Goal: Task Accomplishment & Management: Manage account settings

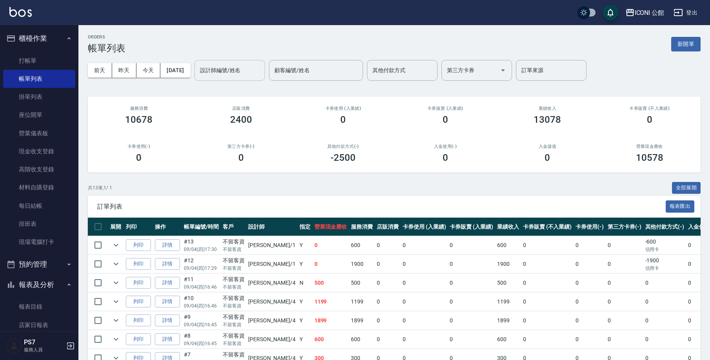
click at [242, 63] on div "設計師編號/姓名" at bounding box center [229, 70] width 71 height 21
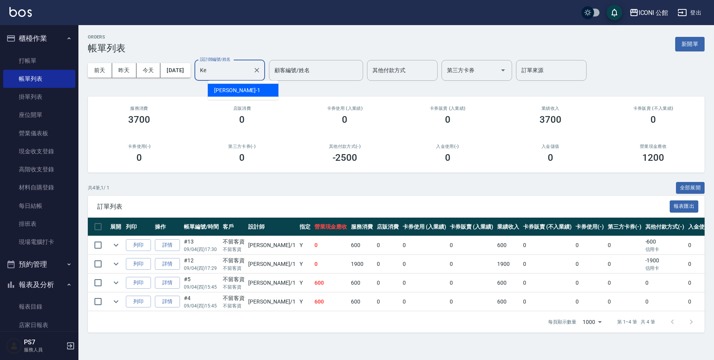
type input "K"
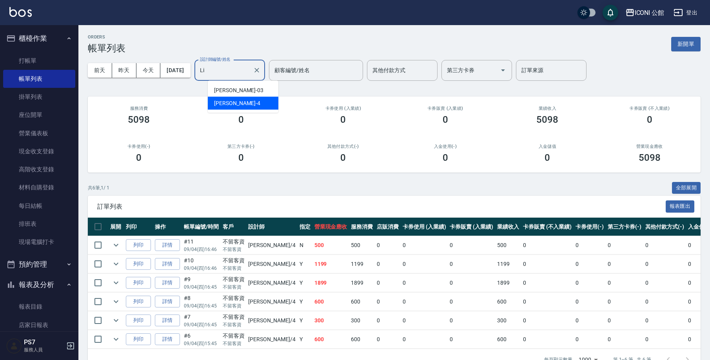
type input "L"
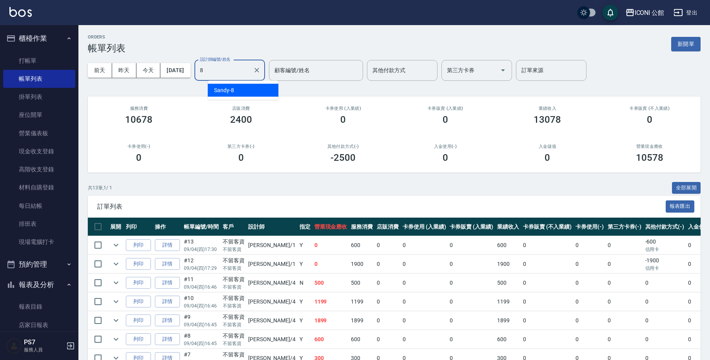
type input "Sandy-8"
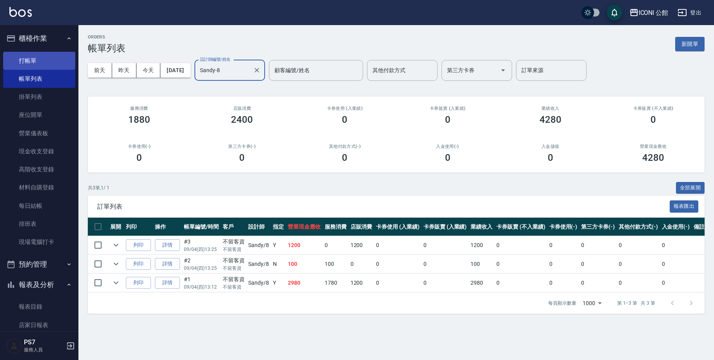
click at [70, 59] on link "打帳單" at bounding box center [39, 61] width 72 height 18
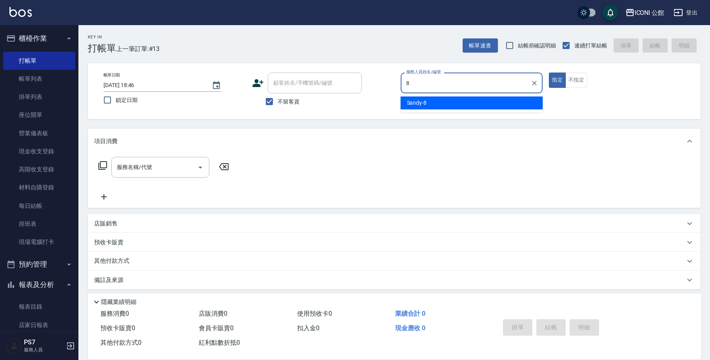
type input "Sandy-8"
type button "true"
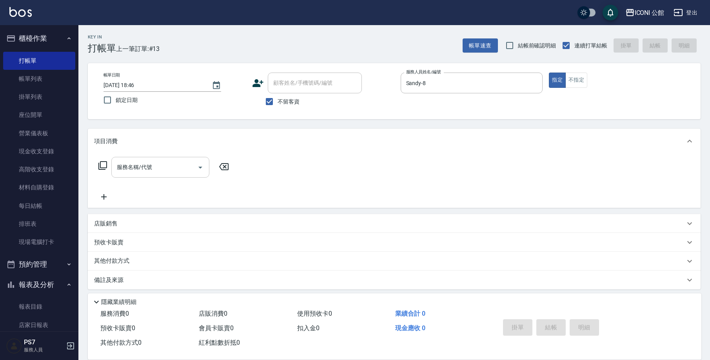
click at [169, 168] on input "服務名稱/代號" at bounding box center [154, 167] width 79 height 14
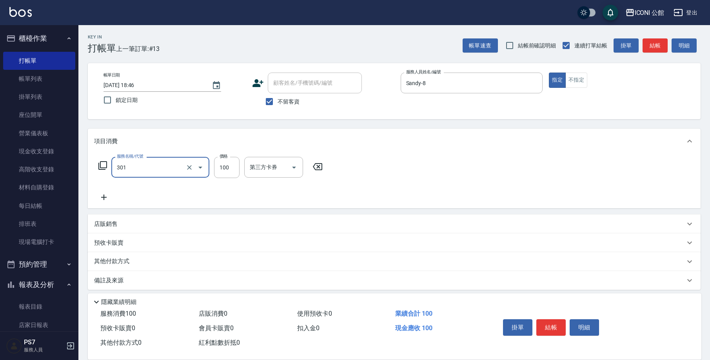
type input "補燙(301)"
click at [178, 168] on input "補燙(301)" at bounding box center [149, 167] width 69 height 14
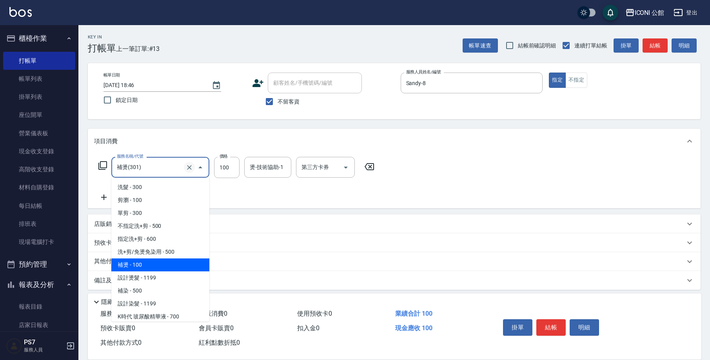
click at [189, 169] on icon "Clear" at bounding box center [189, 167] width 8 height 8
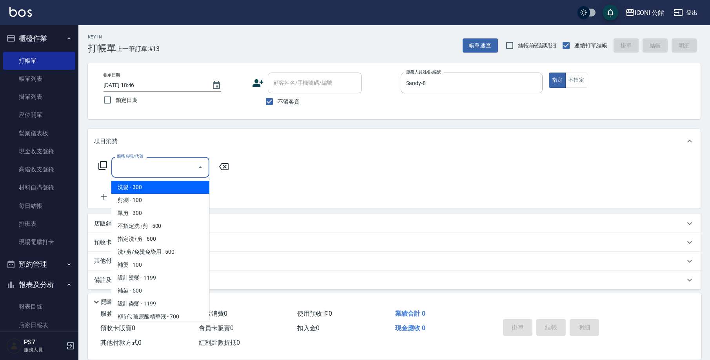
type input "0"
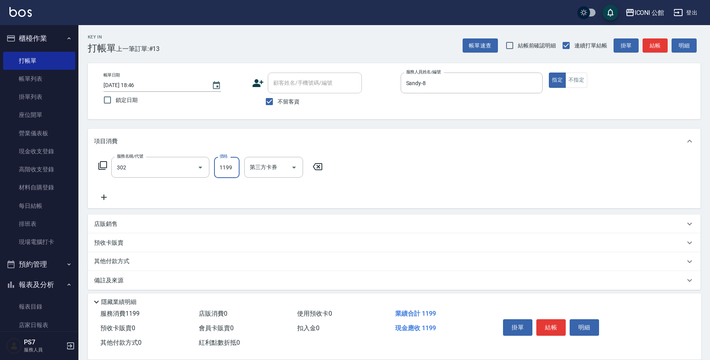
type input "設計燙髮(302)"
type input "1380"
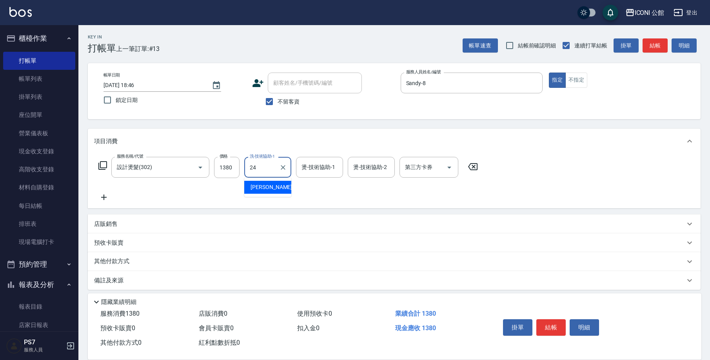
type input "[PERSON_NAME]-24"
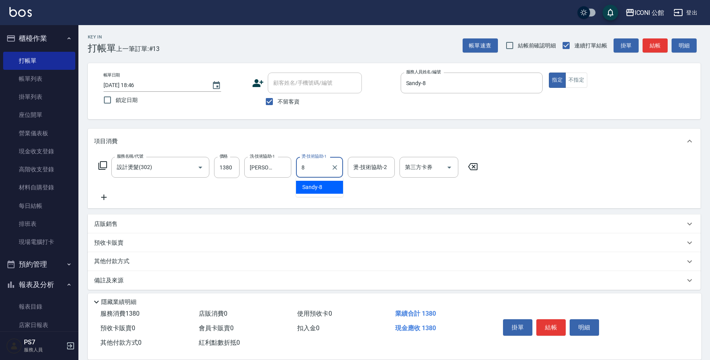
type input "Sandy-8"
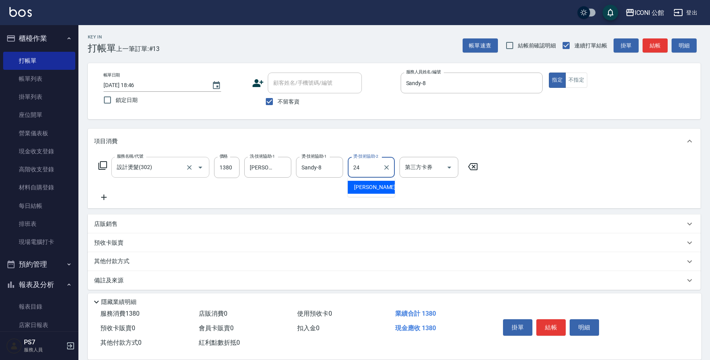
type input "[PERSON_NAME]-24"
click at [107, 168] on div "服務名稱/代號 設計燙髮(302) 服務名稱/代號 價格 1380 價格 洗-技術協助-1 可[PERSON_NAME]-24 洗-技術協助-1 燙-技術協助…" at bounding box center [288, 167] width 388 height 21
click at [104, 168] on icon at bounding box center [102, 165] width 9 height 9
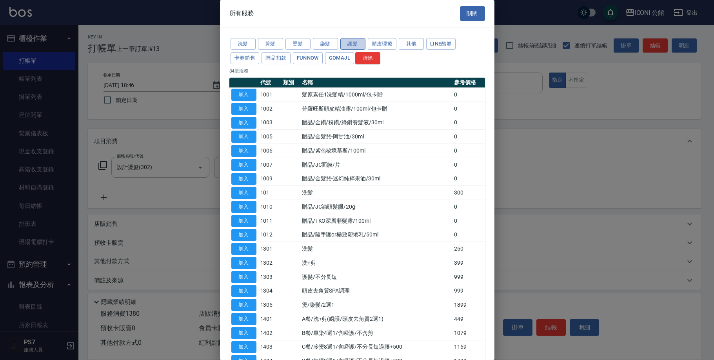
click at [352, 45] on button "護髮" at bounding box center [352, 44] width 25 height 12
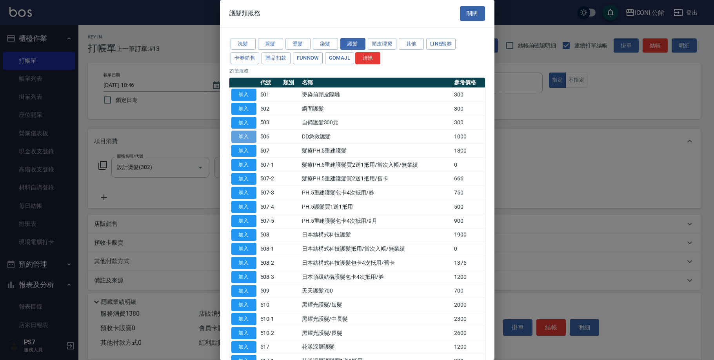
click at [239, 131] on button "加入" at bounding box center [243, 137] width 25 height 12
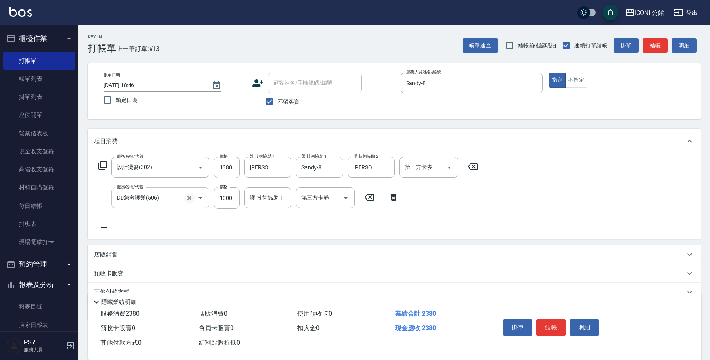
click at [193, 200] on icon "Clear" at bounding box center [189, 198] width 8 height 8
type input "DD急救護髮(506)"
click at [394, 199] on icon at bounding box center [393, 197] width 5 height 7
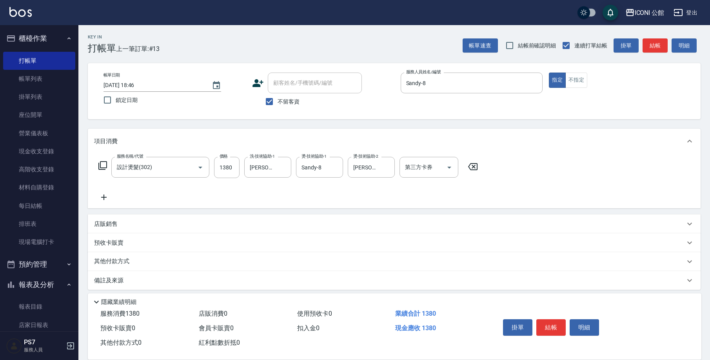
click at [105, 165] on icon at bounding box center [102, 165] width 9 height 9
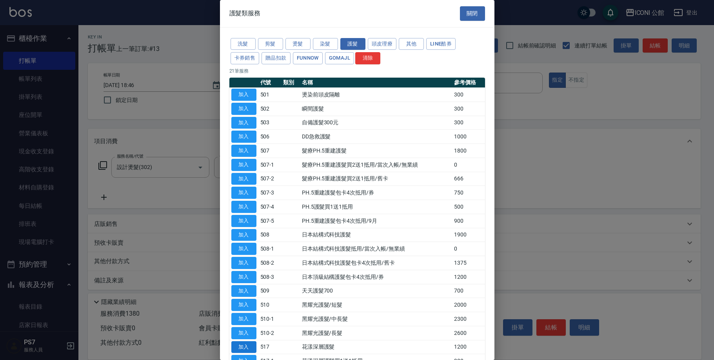
click at [236, 341] on button "加入" at bounding box center [243, 347] width 25 height 12
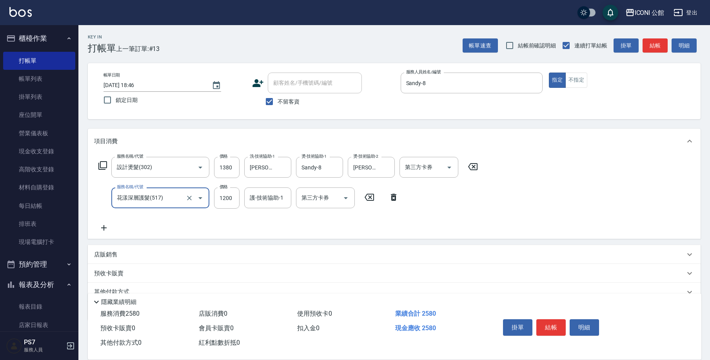
click at [258, 194] on input "護-技術協助-1" at bounding box center [268, 198] width 40 height 14
type input "2"
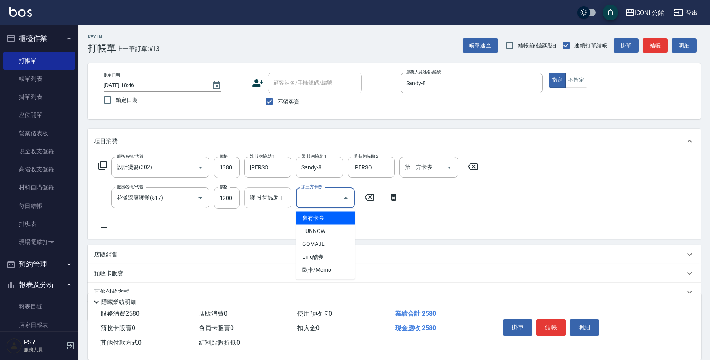
click at [266, 198] on input "護-技術協助-1" at bounding box center [268, 198] width 40 height 14
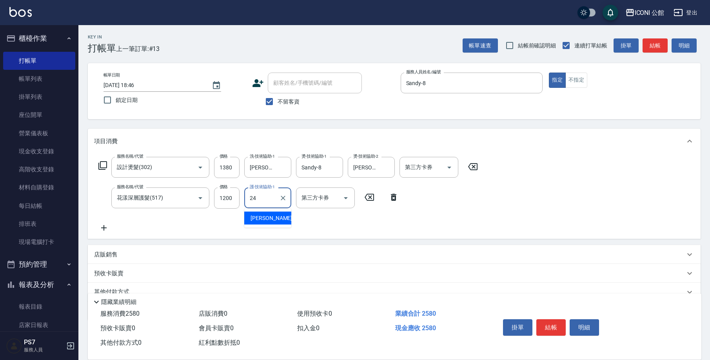
type input "[PERSON_NAME]-24"
click at [558, 325] on button "結帳" at bounding box center [550, 327] width 29 height 16
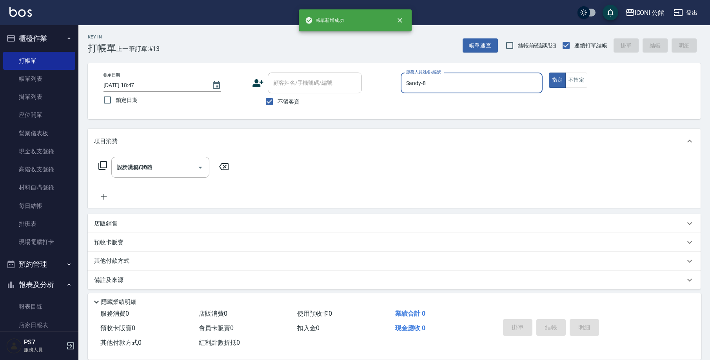
type input "[DATE] 18:47"
type input "Sandy-8"
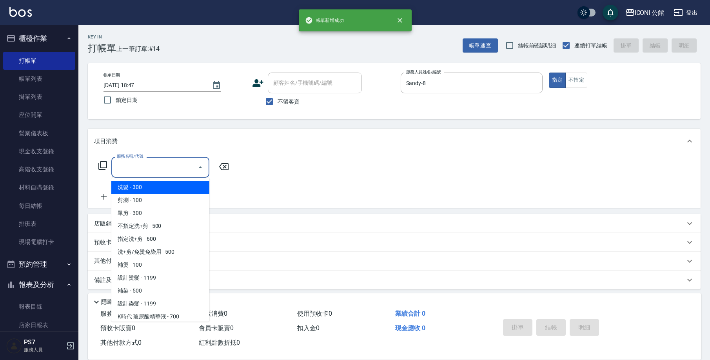
click at [167, 164] on input "服務名稱/代號" at bounding box center [154, 167] width 79 height 14
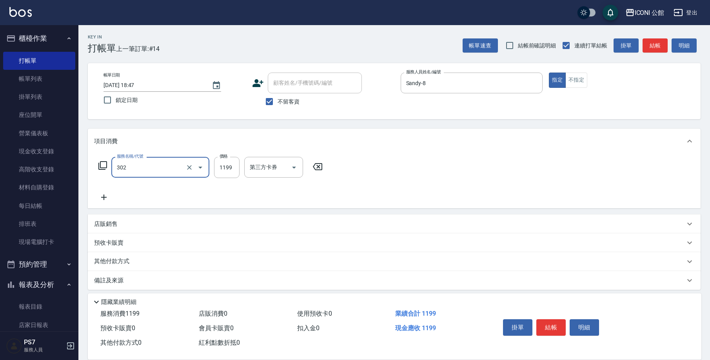
type input "設計燙髮(302)"
type input "1380"
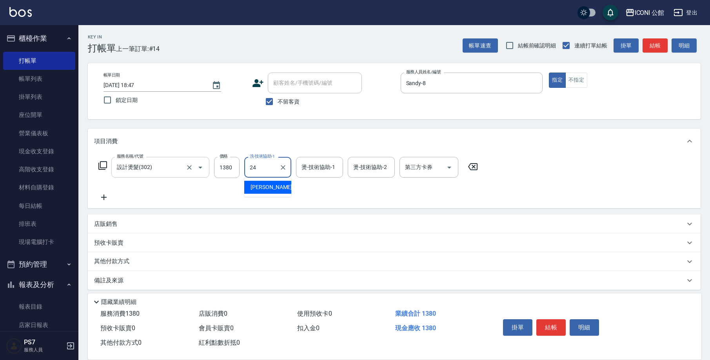
type input "[PERSON_NAME]-24"
type input "Sandy-8"
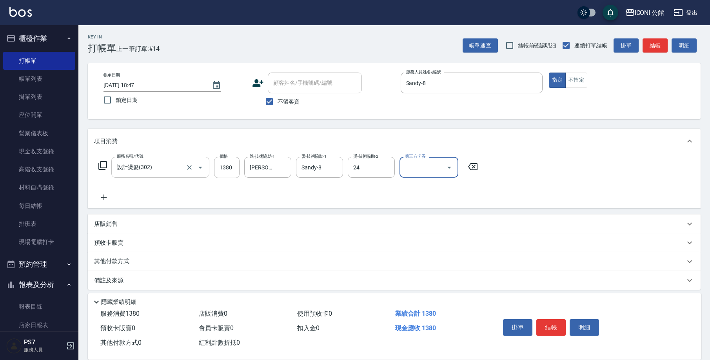
type input "[PERSON_NAME]-24"
click at [102, 167] on icon at bounding box center [102, 165] width 9 height 9
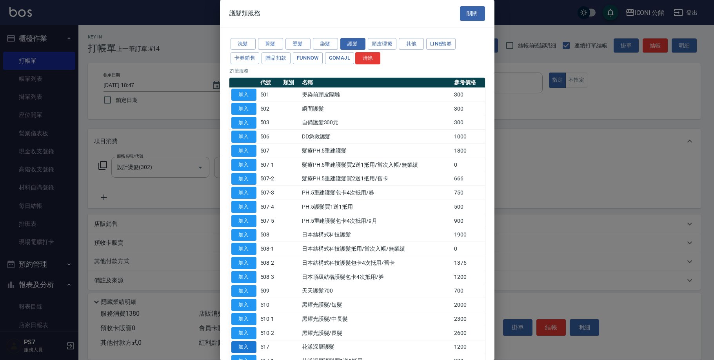
click at [253, 341] on button "加入" at bounding box center [243, 347] width 25 height 12
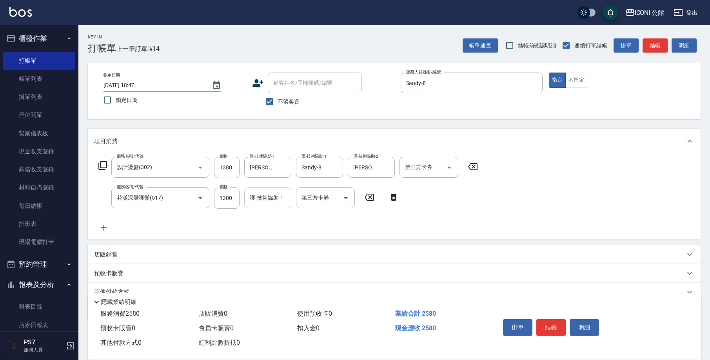
click at [279, 198] on input "護-技術協助-1" at bounding box center [268, 198] width 40 height 14
type input "[PERSON_NAME]-24"
click at [542, 319] on button "結帳" at bounding box center [550, 327] width 29 height 16
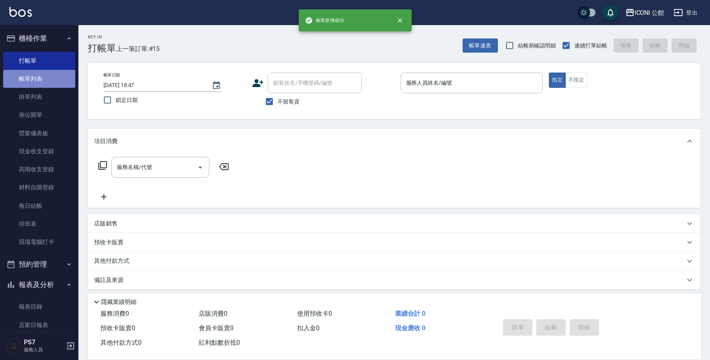
click at [47, 73] on link "帳單列表" at bounding box center [39, 79] width 72 height 18
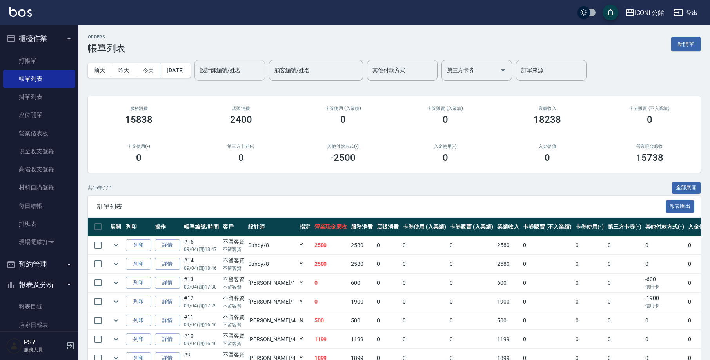
click at [245, 78] on div "設計師編號/姓名" at bounding box center [229, 70] width 71 height 21
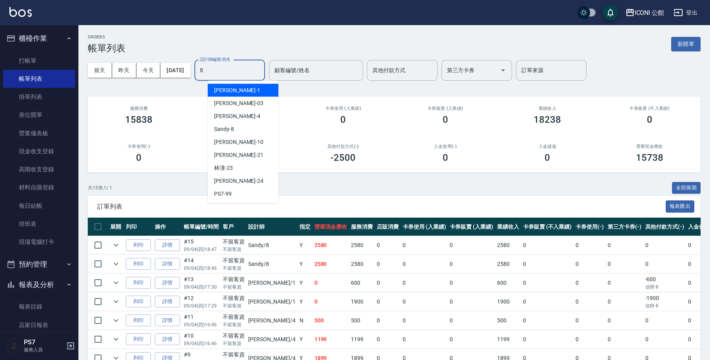
type input "Sandy-8"
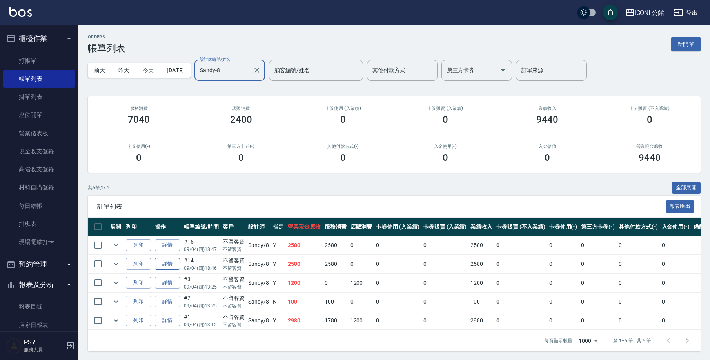
click at [165, 259] on link "詳情" at bounding box center [167, 264] width 25 height 12
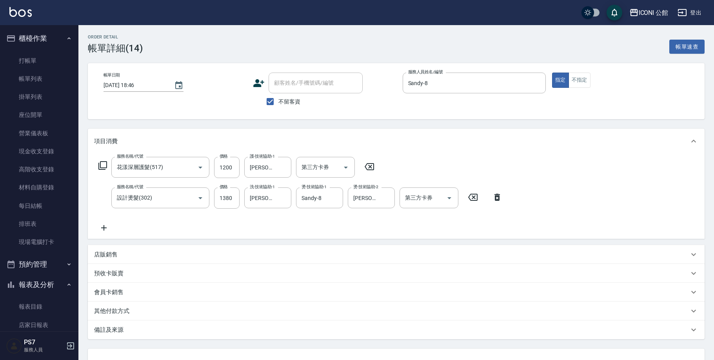
type input "[DATE] 18:46"
checkbox input "true"
type input "Sandy-8"
type input "花漾深層護髮(517)"
type input "設計燙髮(302)"
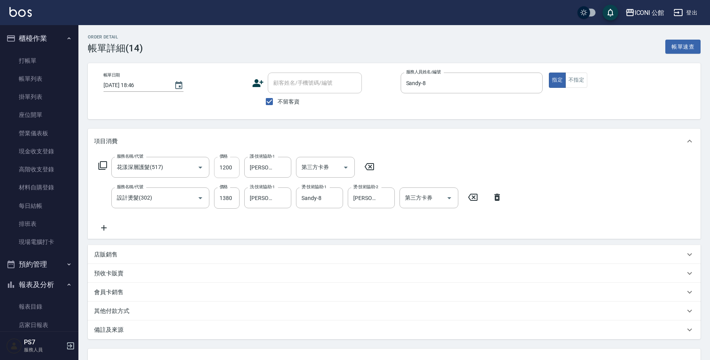
click at [230, 164] on input "1200" at bounding box center [226, 167] width 25 height 21
click at [239, 169] on input "1200" at bounding box center [226, 167] width 25 height 21
type input "1000"
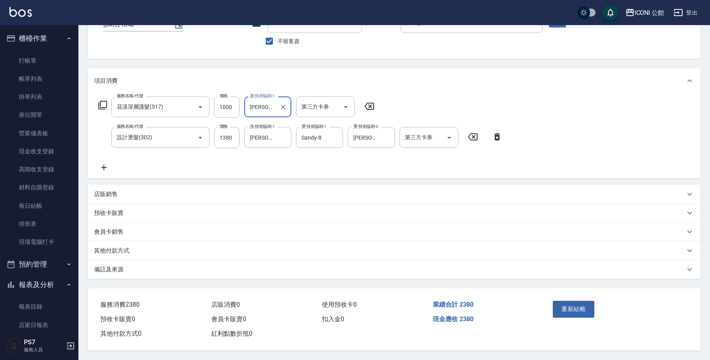
click at [584, 308] on button "重新結帳" at bounding box center [574, 309] width 42 height 16
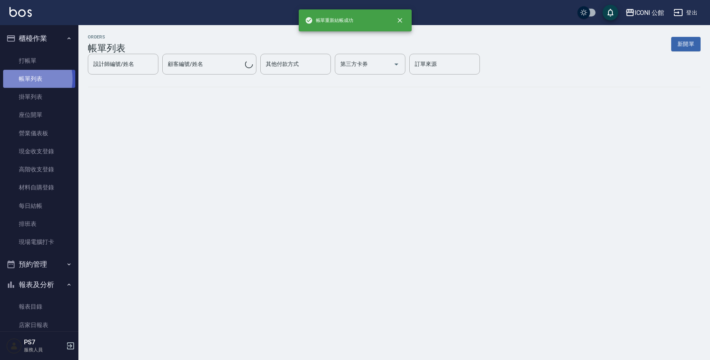
click at [22, 79] on link "帳單列表" at bounding box center [39, 79] width 72 height 18
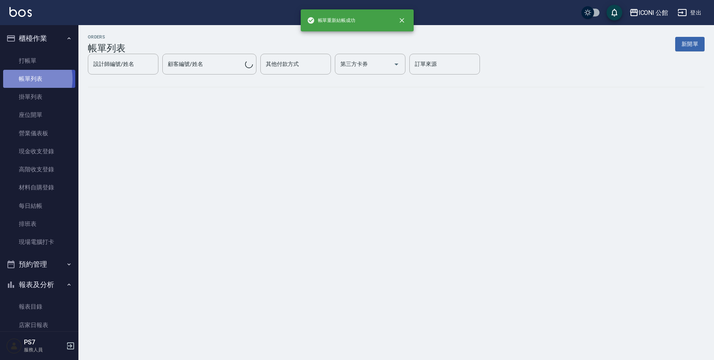
click at [25, 78] on link "帳單列表" at bounding box center [39, 79] width 72 height 18
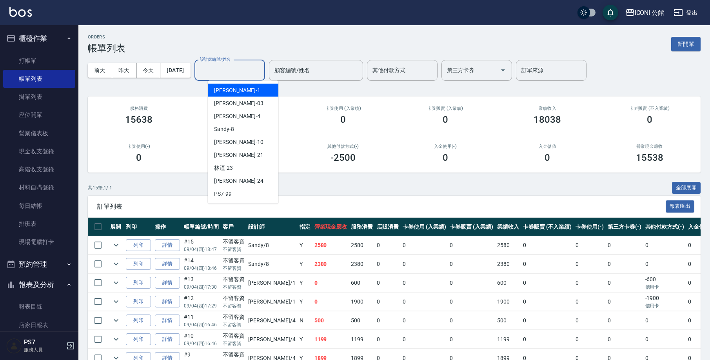
click at [250, 76] on input "設計師編號/姓名" at bounding box center [229, 70] width 63 height 14
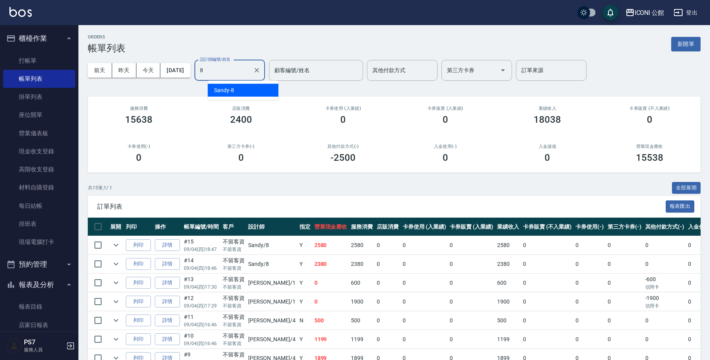
type input "Sandy-8"
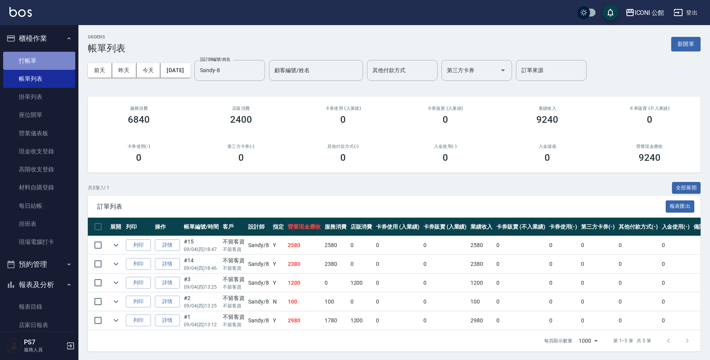
click at [47, 53] on link "打帳單" at bounding box center [39, 61] width 72 height 18
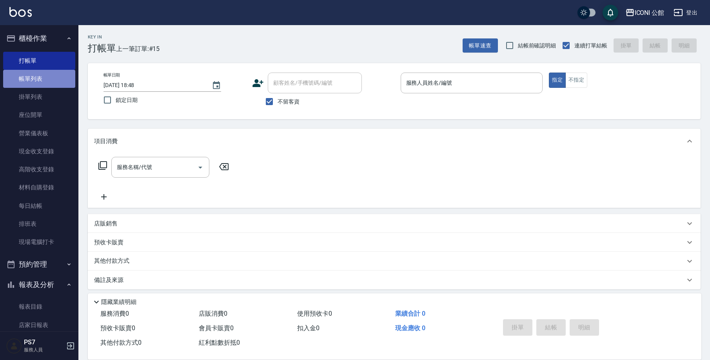
click at [43, 76] on link "帳單列表" at bounding box center [39, 79] width 72 height 18
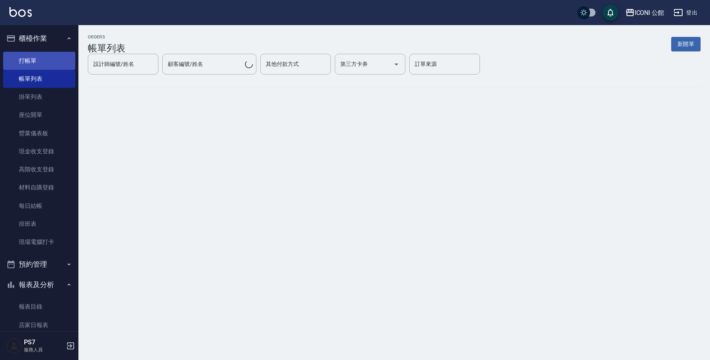
click at [43, 58] on link "打帳單" at bounding box center [39, 61] width 72 height 18
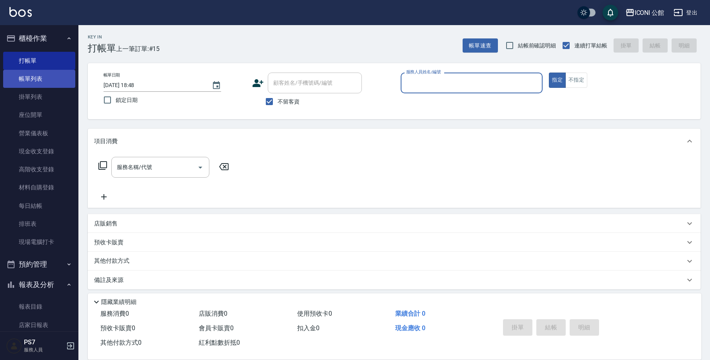
click at [56, 76] on link "帳單列表" at bounding box center [39, 79] width 72 height 18
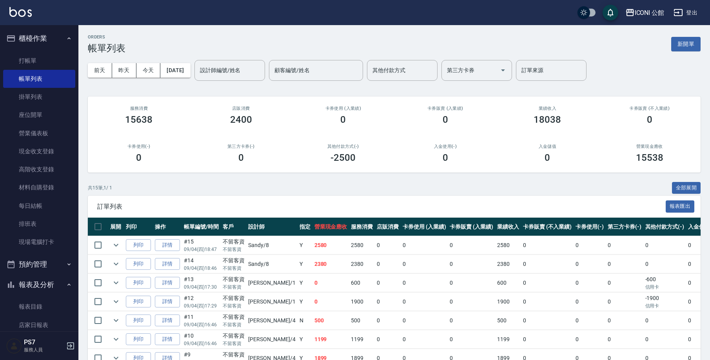
click at [48, 288] on button "報表及分析" at bounding box center [39, 284] width 72 height 20
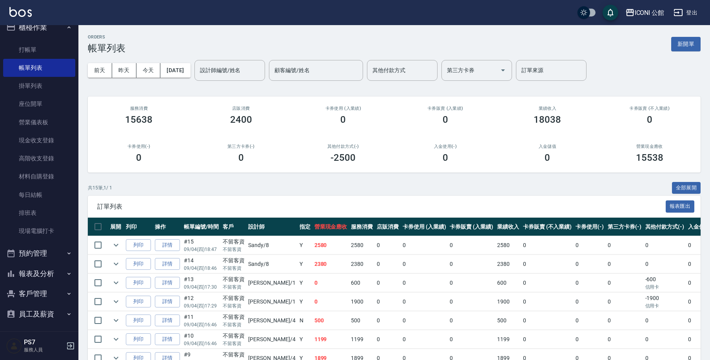
scroll to position [124, 0]
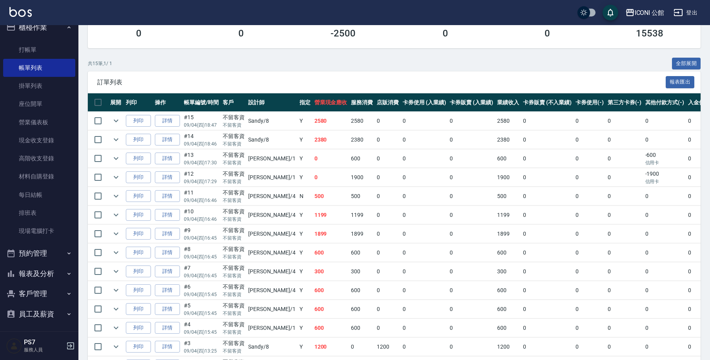
click at [50, 268] on button "報表及分析" at bounding box center [39, 273] width 72 height 20
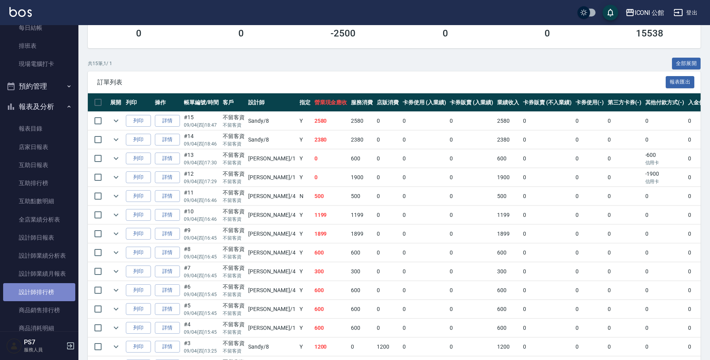
click at [49, 287] on link "設計師排行榜" at bounding box center [39, 292] width 72 height 18
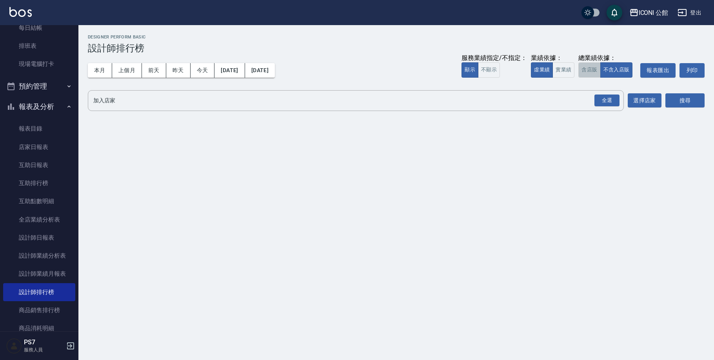
click at [595, 73] on button "含店販" at bounding box center [589, 69] width 22 height 15
click at [613, 103] on div "全選" at bounding box center [606, 100] width 25 height 12
click at [680, 98] on button "搜尋" at bounding box center [684, 101] width 39 height 15
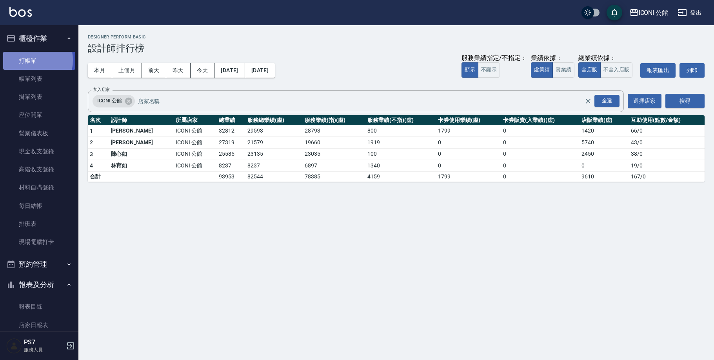
click at [27, 60] on link "打帳單" at bounding box center [39, 61] width 72 height 18
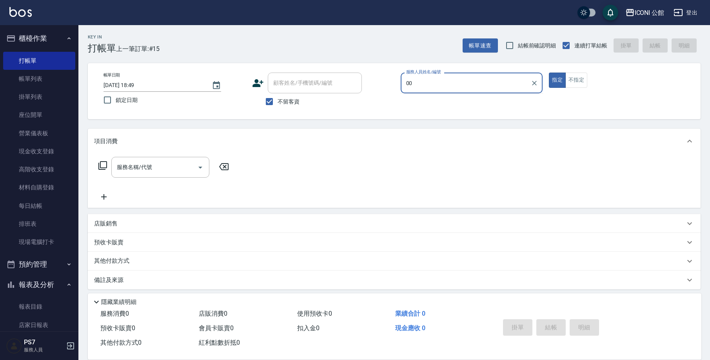
type input "0"
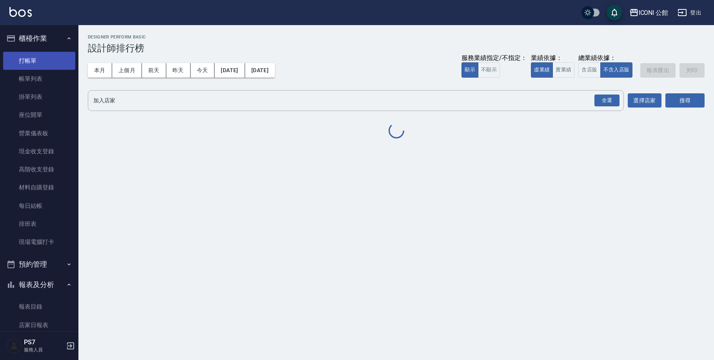
click at [44, 63] on link "打帳單" at bounding box center [39, 61] width 72 height 18
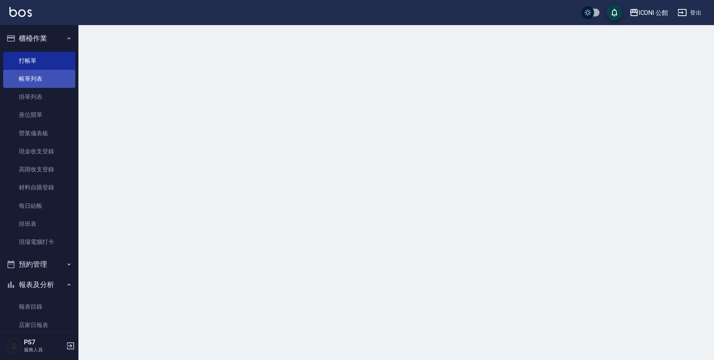
click at [41, 80] on link "帳單列表" at bounding box center [39, 79] width 72 height 18
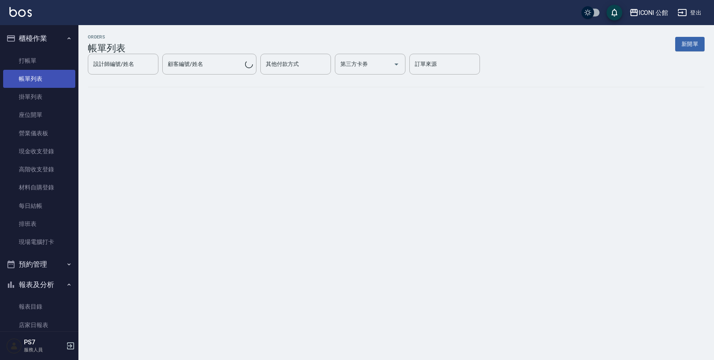
click at [41, 80] on link "帳單列表" at bounding box center [39, 79] width 72 height 18
click at [57, 84] on link "帳單列表" at bounding box center [39, 79] width 72 height 18
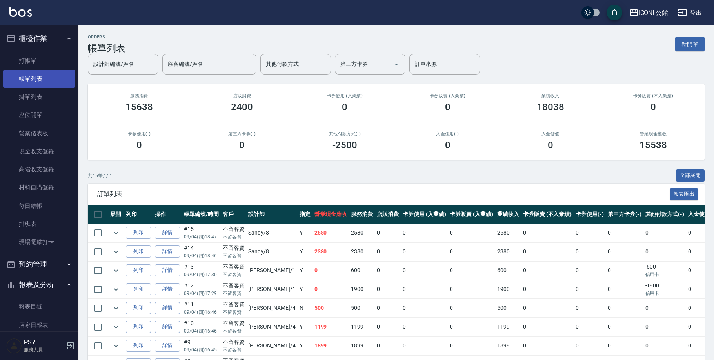
click at [57, 83] on link "帳單列表" at bounding box center [39, 79] width 72 height 18
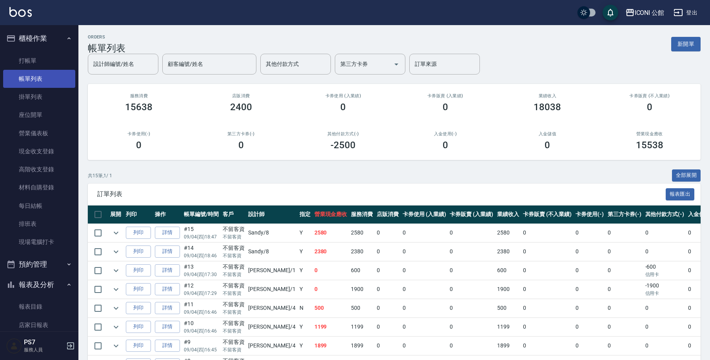
click at [57, 83] on link "帳單列表" at bounding box center [39, 79] width 72 height 18
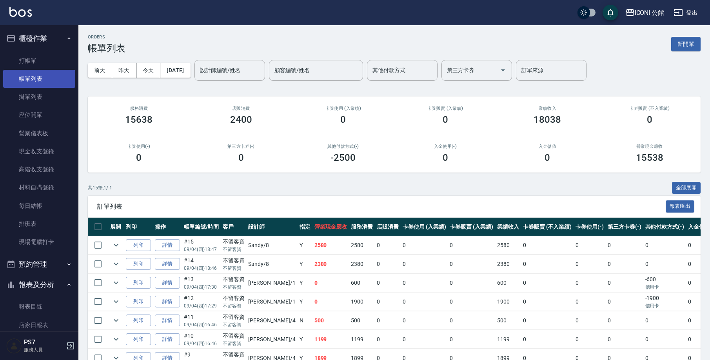
click at [57, 83] on link "帳單列表" at bounding box center [39, 79] width 72 height 18
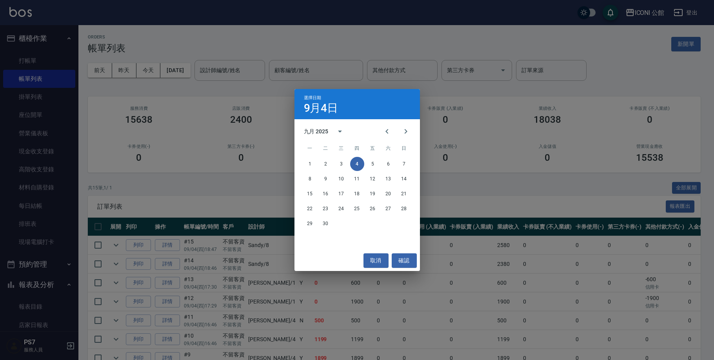
click at [245, 82] on div "選擇日期 [DATE] 九月 2025 一 二 三 四 五 六 日 1 2 3 4 5 6 7 8 9 10 11 12 13 14 15 16 17 18 …" at bounding box center [357, 180] width 714 height 360
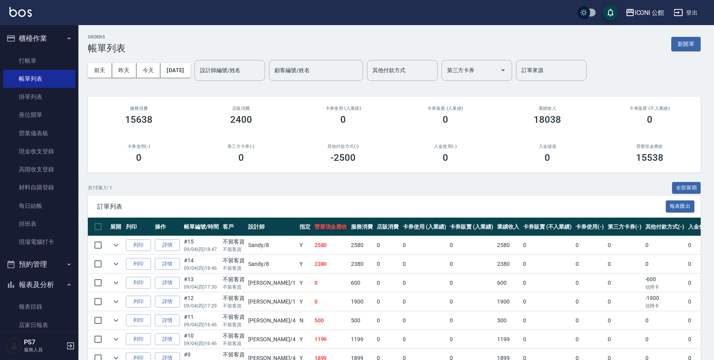
click at [245, 82] on div "選擇日期 [DATE] 九月 2025 一 二 三 四 五 六 日 1 2 3 4 5 6 7 8 9 10 11 12 13 14 15 16 17 18 …" at bounding box center [357, 180] width 714 height 360
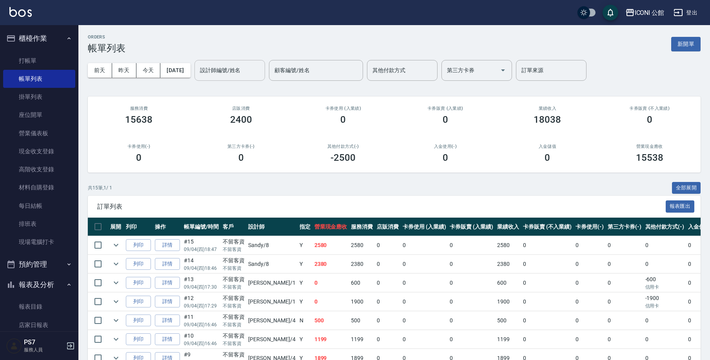
click at [243, 79] on div "設計師編號/姓名" at bounding box center [229, 70] width 71 height 21
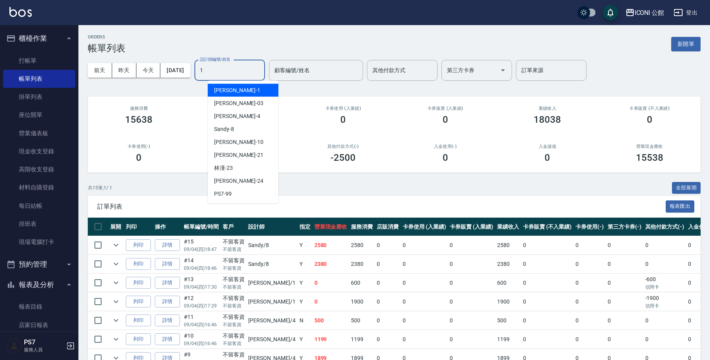
type input "[PERSON_NAME]-1"
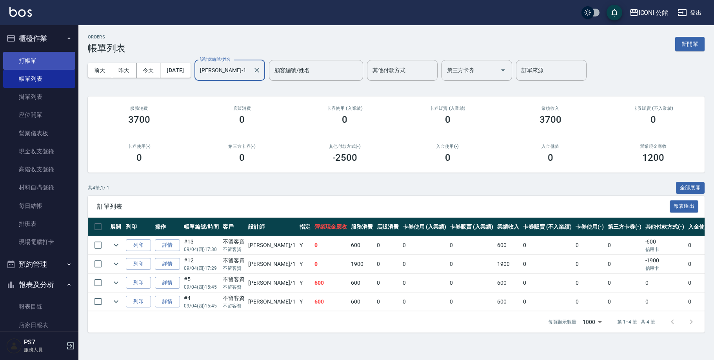
click at [37, 65] on link "打帳單" at bounding box center [39, 61] width 72 height 18
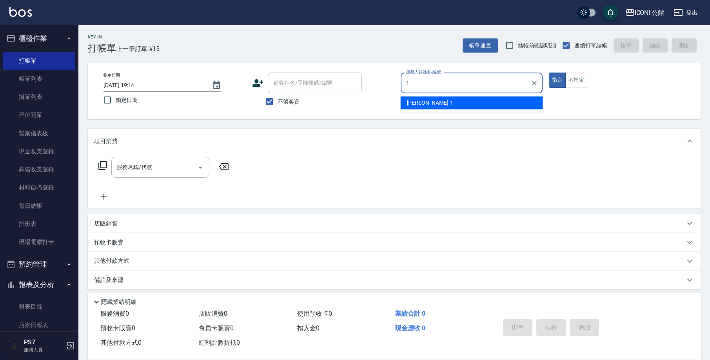
type input "[PERSON_NAME]-1"
type button "true"
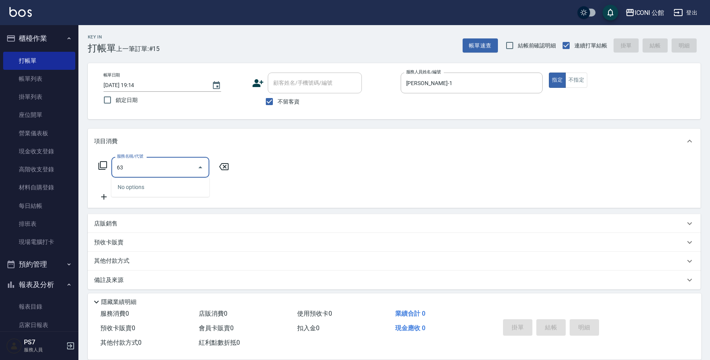
type input "6"
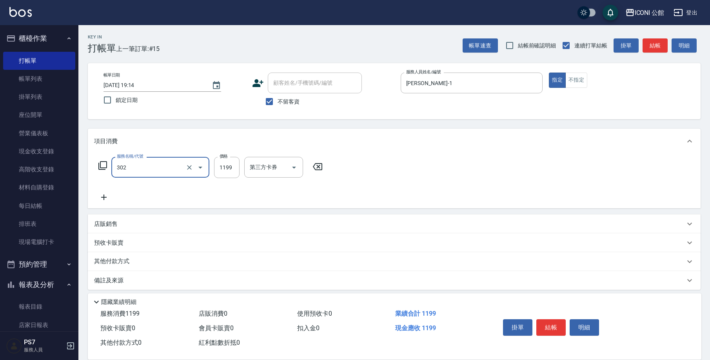
type input "設計燙髮(302)"
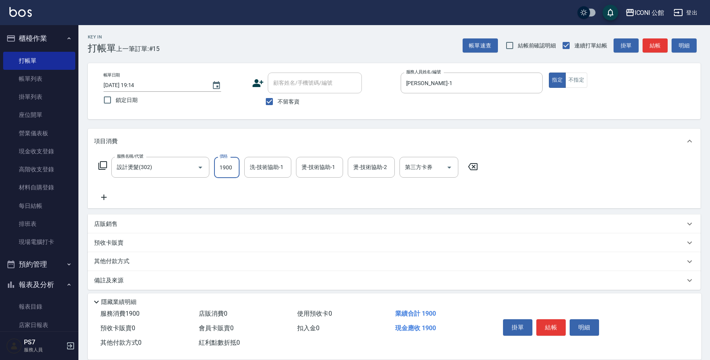
type input "1900"
type input "[PERSON_NAME]-24"
type input "[PERSON_NAME]-1"
type input "1"
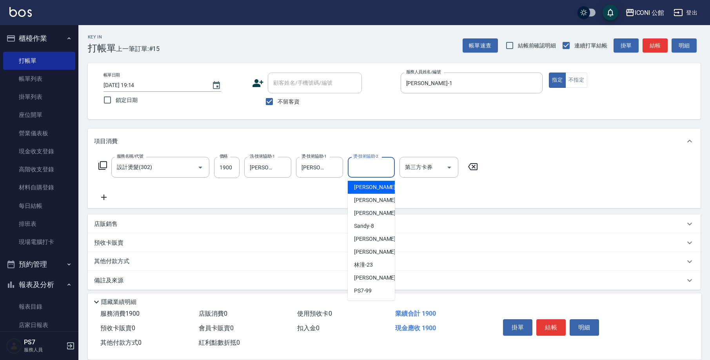
type input "[PERSON_NAME]-1"
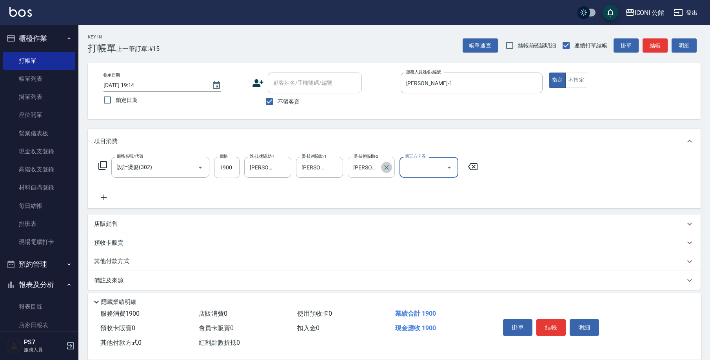
click at [385, 166] on icon "Clear" at bounding box center [386, 167] width 5 height 5
type input "[PERSON_NAME]-24"
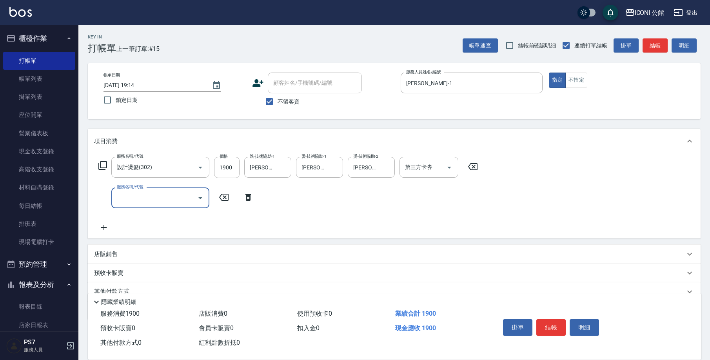
scroll to position [35, 0]
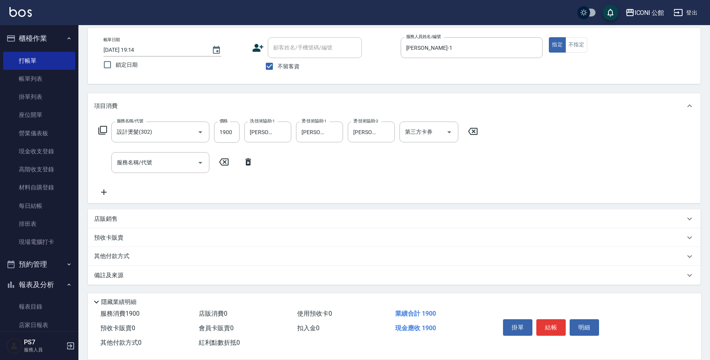
click at [118, 259] on p "其他付款方式" at bounding box center [113, 256] width 39 height 9
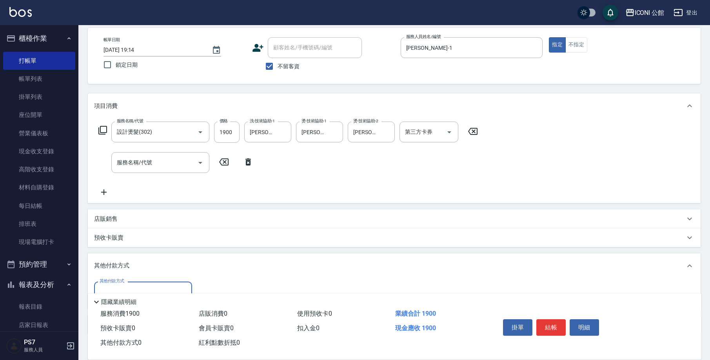
scroll to position [84, 0]
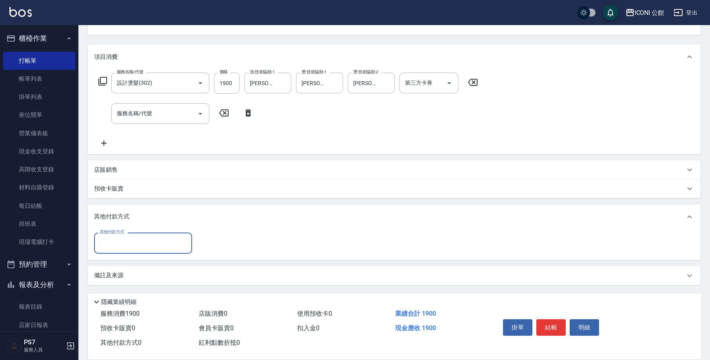
click at [123, 231] on label "其他付款方式" at bounding box center [112, 232] width 25 height 6
click at [123, 236] on input "其他付款方式" at bounding box center [143, 243] width 91 height 14
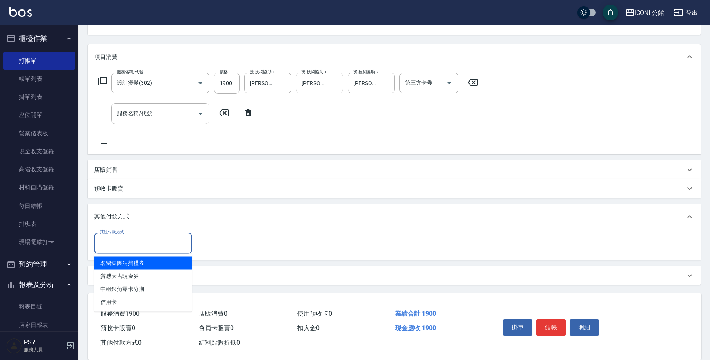
drag, startPoint x: 129, startPoint y: 243, endPoint x: 130, endPoint y: 258, distance: 14.9
click at [129, 243] on input "其他付款方式" at bounding box center [143, 243] width 91 height 14
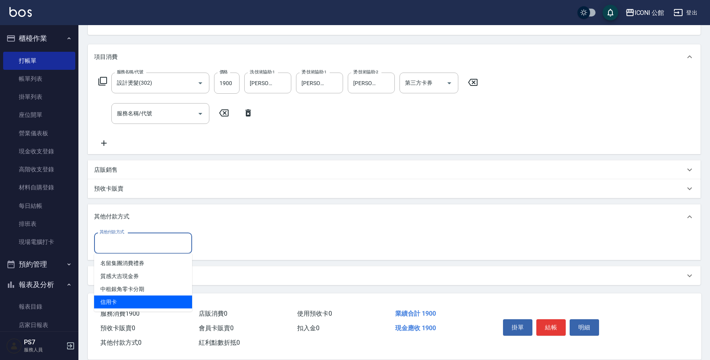
click at [122, 301] on span "信用卡" at bounding box center [143, 302] width 98 height 13
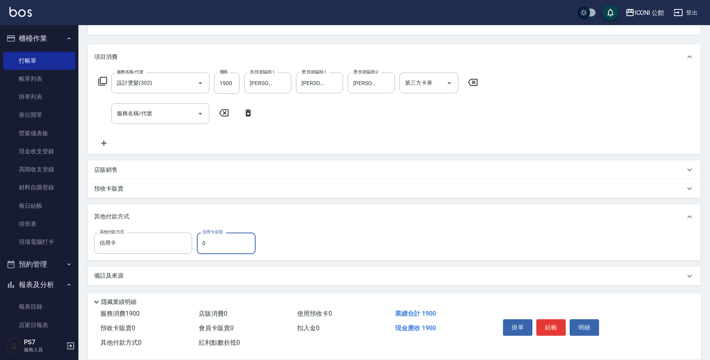
type input "信用卡"
click at [216, 236] on input "0" at bounding box center [226, 242] width 59 height 21
click at [217, 236] on input "0" at bounding box center [226, 242] width 59 height 21
type input "1900"
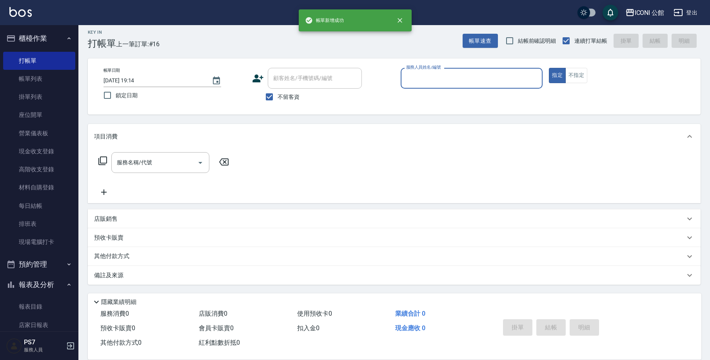
scroll to position [5, 0]
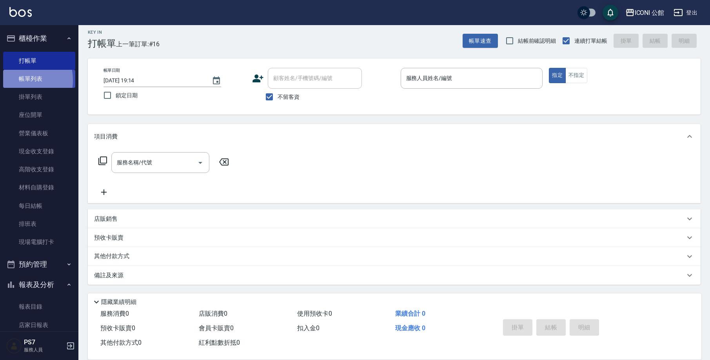
click at [13, 80] on link "帳單列表" at bounding box center [39, 79] width 72 height 18
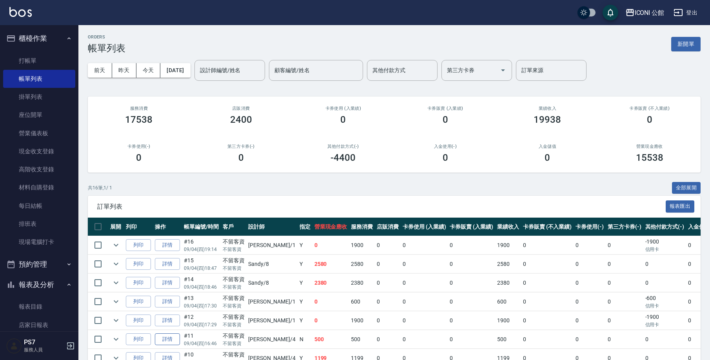
click at [165, 336] on link "詳情" at bounding box center [167, 339] width 25 height 12
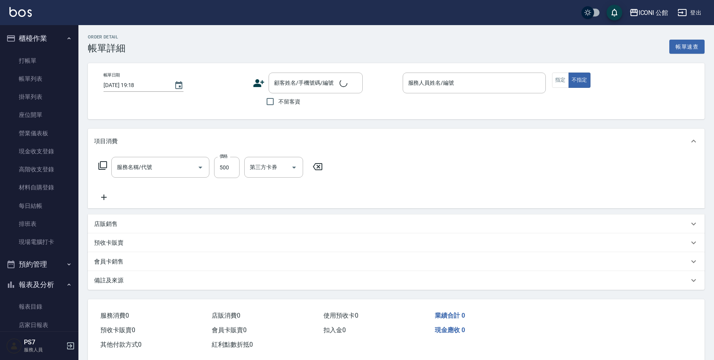
type input "[DATE] 16:46"
checkbox input "true"
type input "Lina-4"
type input "不指定洗+剪(203)"
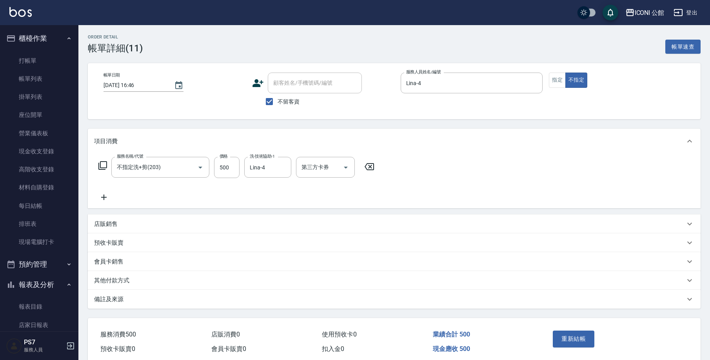
click at [106, 283] on p "其他付款方式" at bounding box center [111, 280] width 35 height 8
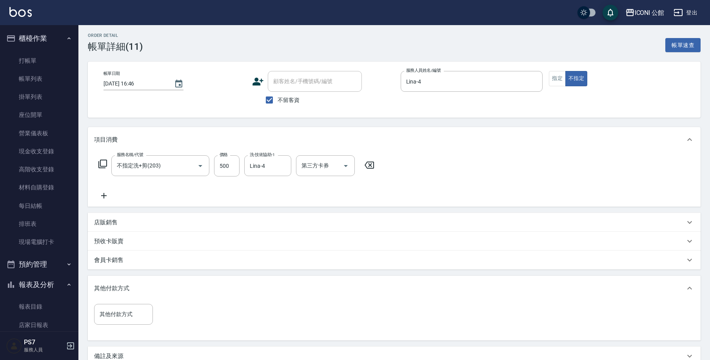
scroll to position [92, 0]
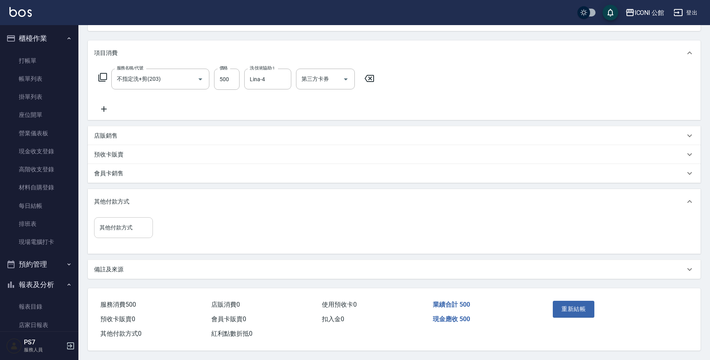
click at [102, 228] on input "其他付款方式" at bounding box center [124, 228] width 52 height 14
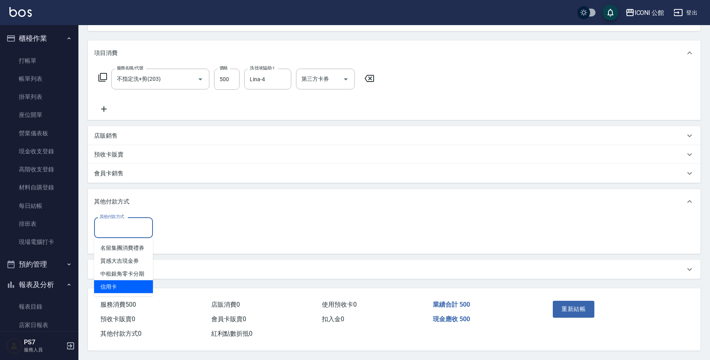
click at [132, 286] on span "信用卡" at bounding box center [123, 286] width 59 height 13
type input "信用卡"
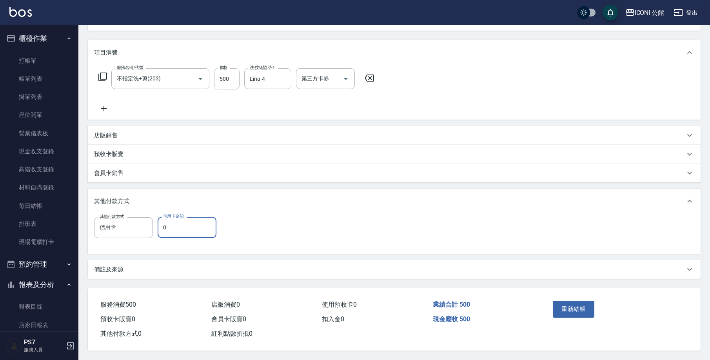
click at [190, 222] on input "0" at bounding box center [187, 227] width 59 height 21
type input "500"
click at [564, 307] on button "重新結帳" at bounding box center [574, 309] width 42 height 16
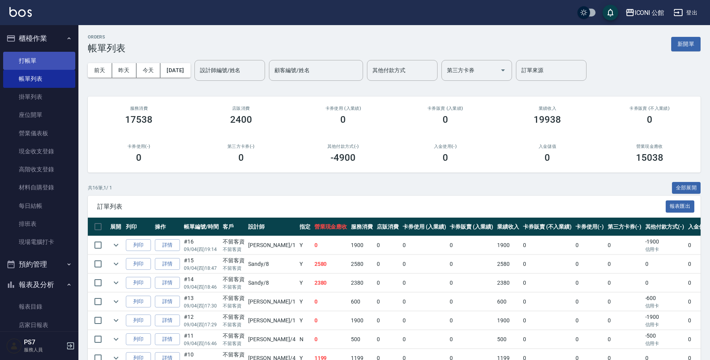
click at [45, 62] on link "打帳單" at bounding box center [39, 61] width 72 height 18
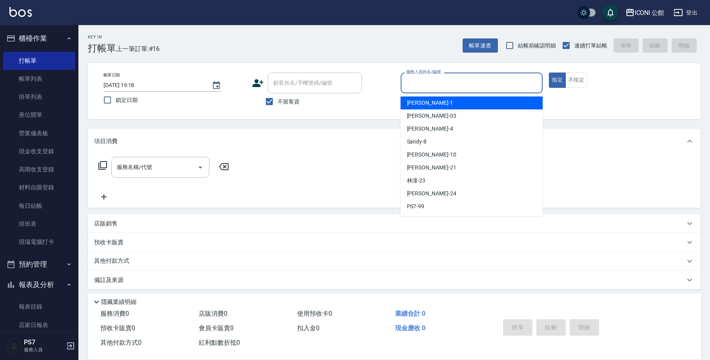
click at [464, 82] on input "服務人員姓名/編號" at bounding box center [471, 83] width 135 height 14
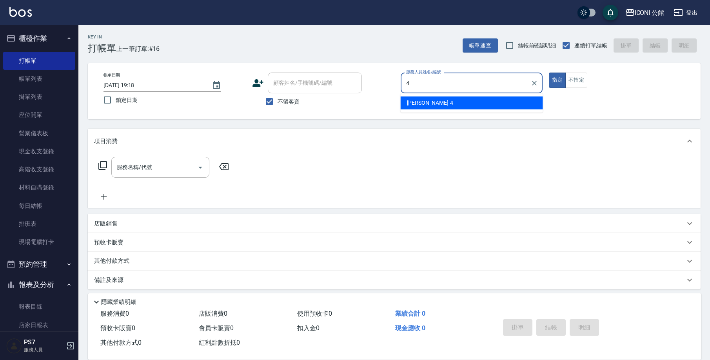
type input "Lina-4"
type button "true"
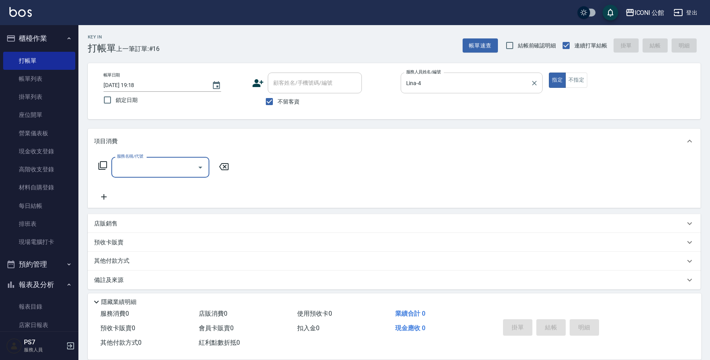
type input "2"
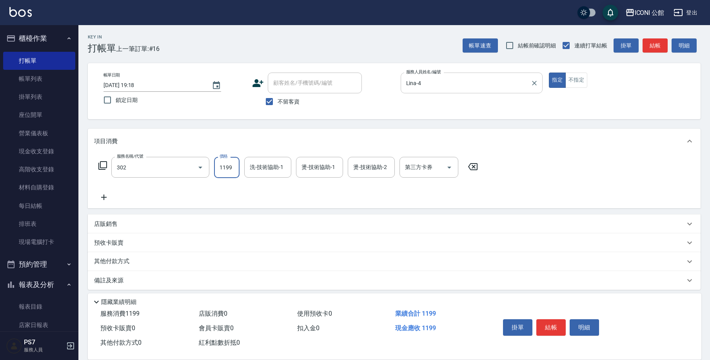
type input "設計燙髮(302)"
type input "1199"
type input "Lina-4"
type input "[PERSON_NAME]-24"
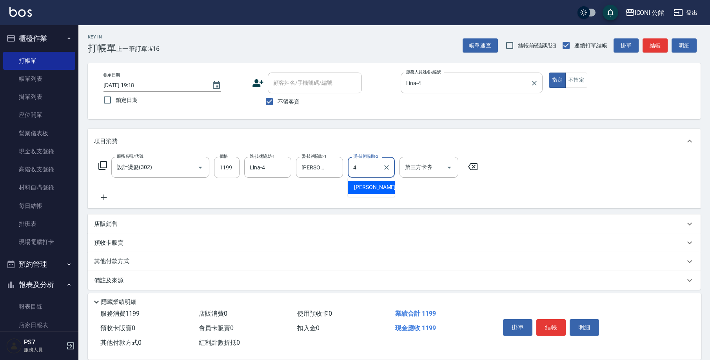
type input "Lina-4"
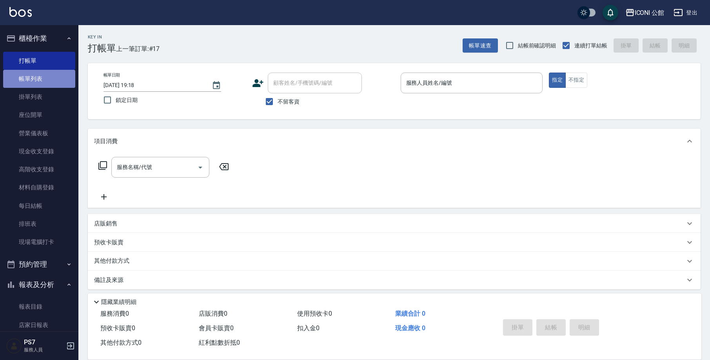
click at [51, 77] on link "帳單列表" at bounding box center [39, 79] width 72 height 18
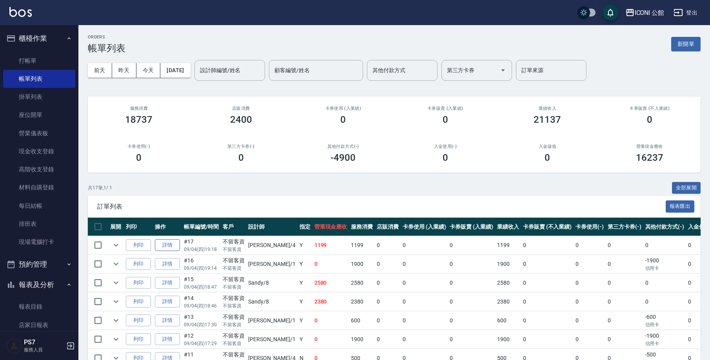
click at [157, 242] on link "詳情" at bounding box center [167, 245] width 25 height 12
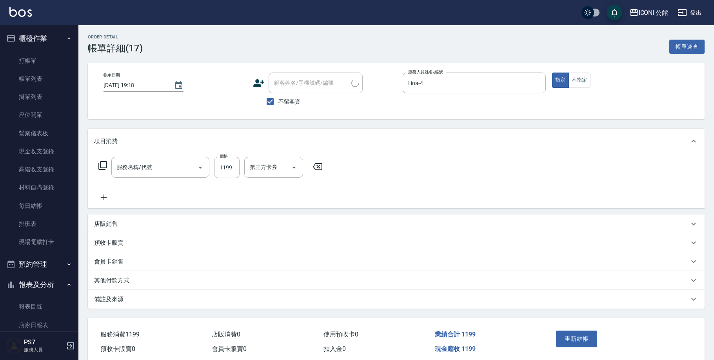
type input "[DATE] 19:18"
checkbox input "true"
type input "Lina-4"
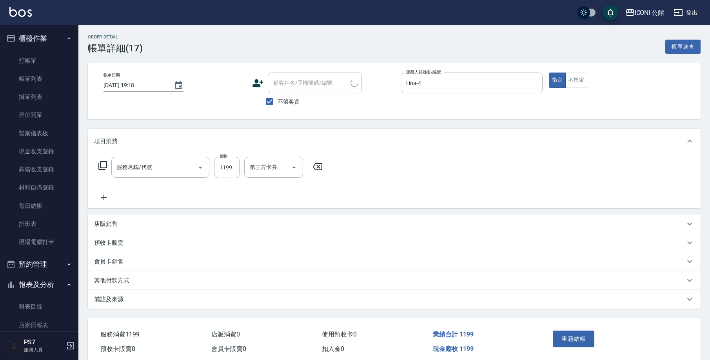
type input "設計燙髮(302)"
click at [104, 194] on icon at bounding box center [103, 196] width 5 height 5
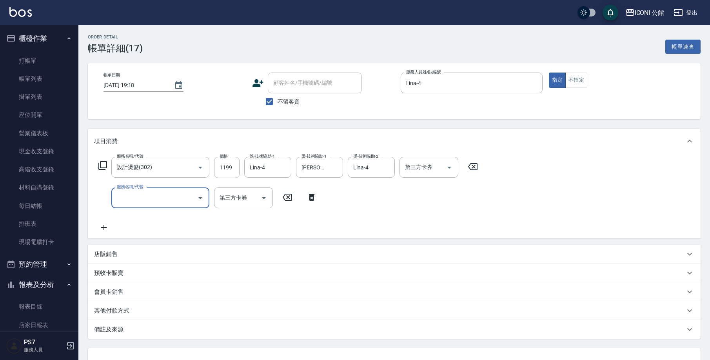
click at [152, 186] on div "服務名稱/代號 設計燙髮(302) 服務名稱/代號 價格 1199 價格 洗-技術協助-1 Lina-4 洗-技術協助-1 燙-技術協助-1 可[PERSON…" at bounding box center [288, 194] width 388 height 75
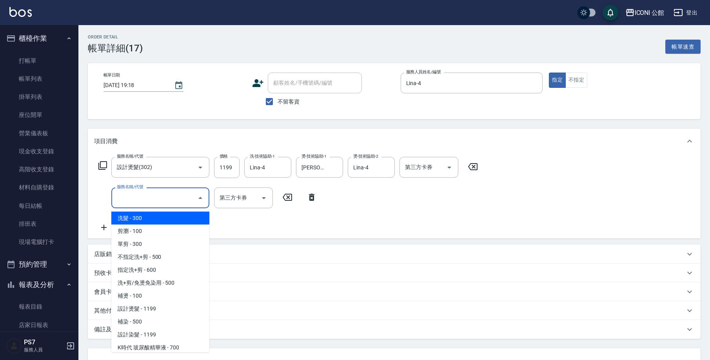
click at [150, 194] on input "服務名稱/代號" at bounding box center [154, 198] width 79 height 14
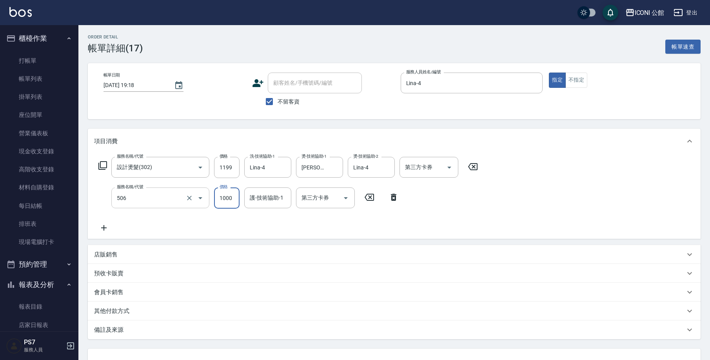
type input "DD急救護髮(506)"
type input "699"
type input "[PERSON_NAME]-24"
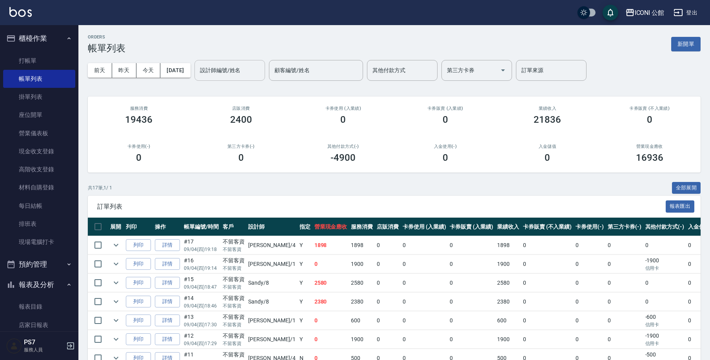
click at [232, 69] on input "設計師編號/姓名" at bounding box center [229, 70] width 63 height 14
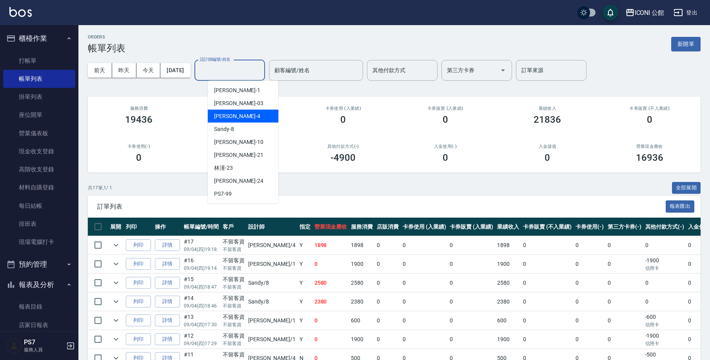
click at [229, 114] on span "Lina -4" at bounding box center [237, 116] width 46 height 8
type input "Lina-4"
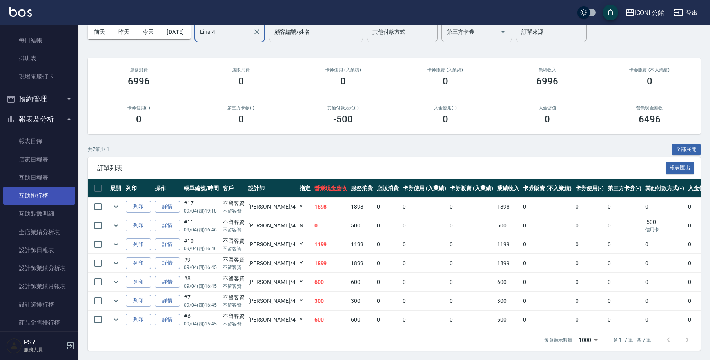
scroll to position [252, 0]
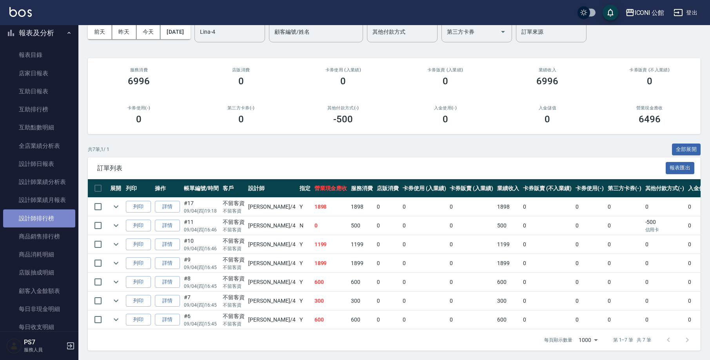
click at [53, 216] on link "設計師排行榜" at bounding box center [39, 218] width 72 height 18
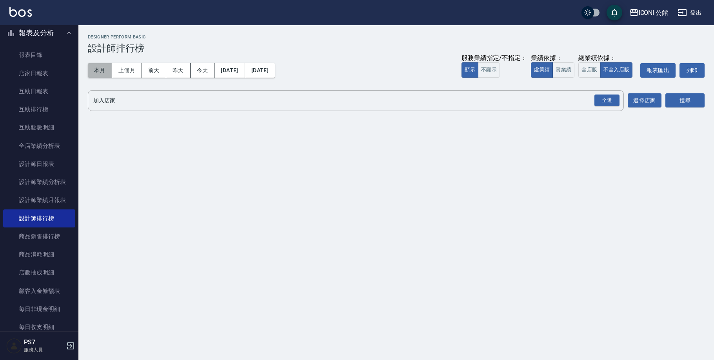
click at [98, 70] on button "本月" at bounding box center [100, 70] width 24 height 15
click at [606, 101] on div "全選" at bounding box center [606, 100] width 25 height 12
click at [591, 73] on button "含店販" at bounding box center [589, 69] width 22 height 15
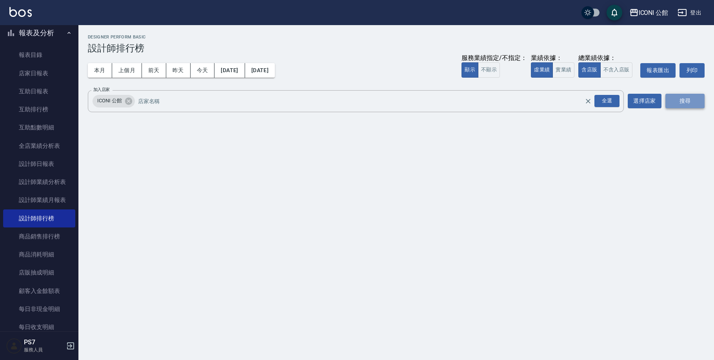
click at [688, 102] on button "搜尋" at bounding box center [684, 101] width 39 height 15
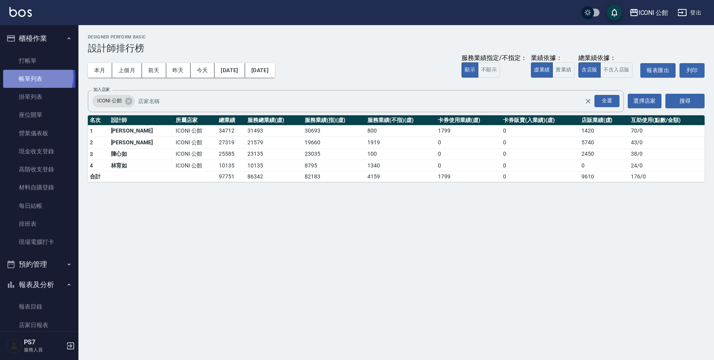
click at [34, 76] on link "帳單列表" at bounding box center [39, 79] width 72 height 18
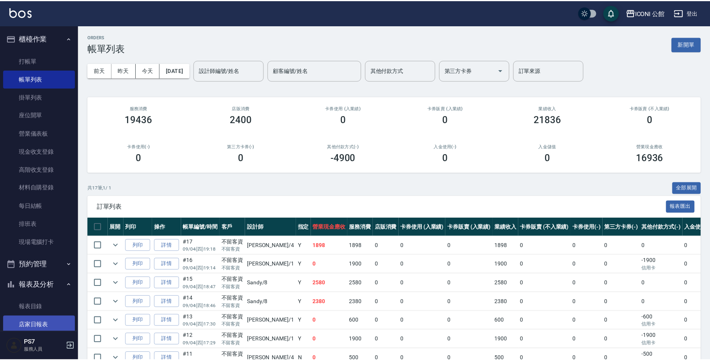
scroll to position [134, 0]
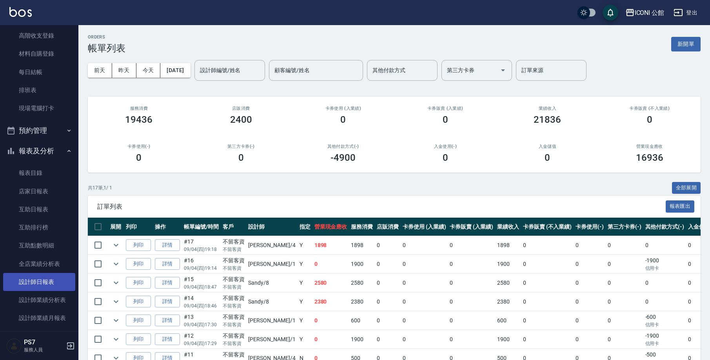
click at [53, 286] on link "設計師日報表" at bounding box center [39, 282] width 72 height 18
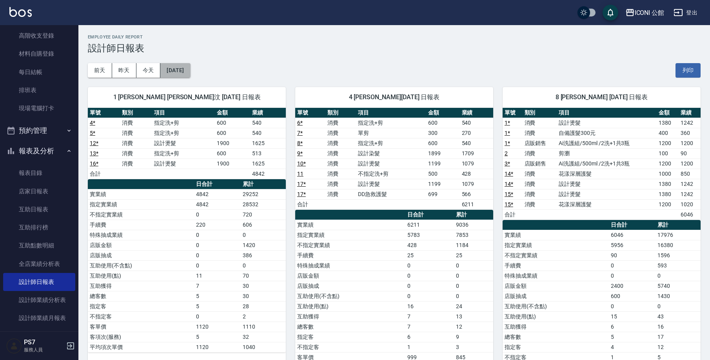
click at [190, 77] on button "[DATE]" at bounding box center [175, 70] width 30 height 15
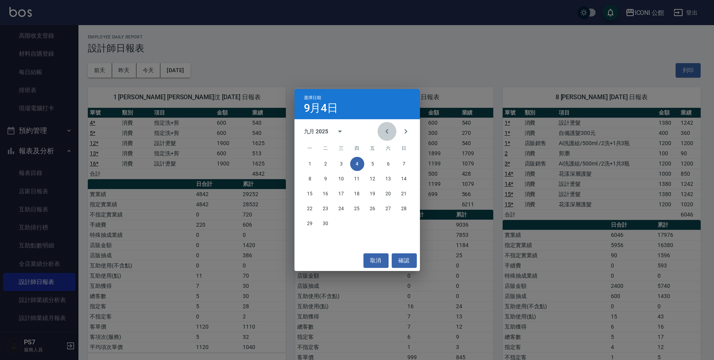
click at [386, 125] on button "Previous month" at bounding box center [386, 131] width 19 height 19
click at [315, 178] on button "4" at bounding box center [310, 179] width 14 height 14
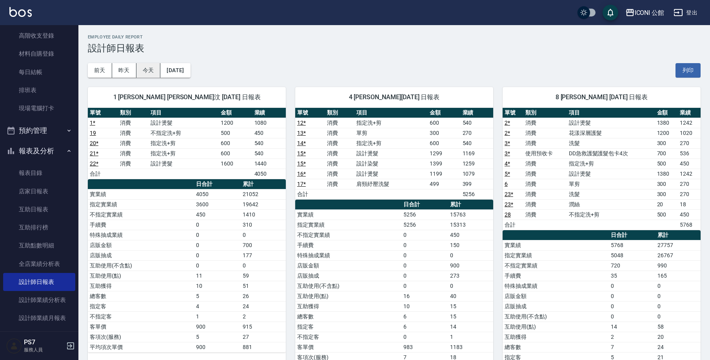
click at [145, 68] on button "今天" at bounding box center [148, 70] width 24 height 15
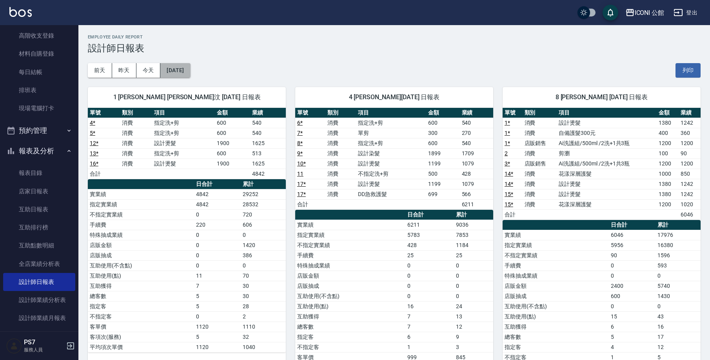
click at [170, 72] on button "[DATE]" at bounding box center [175, 70] width 30 height 15
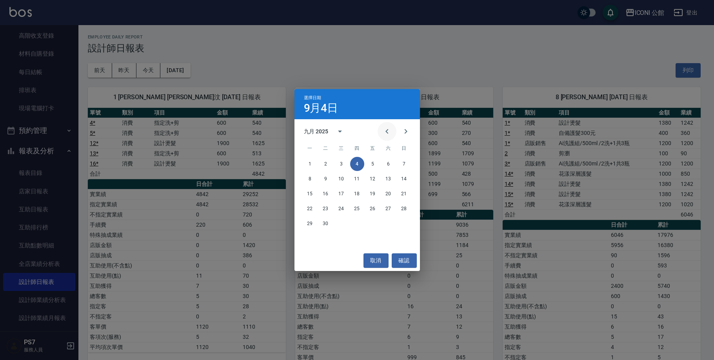
click at [385, 131] on icon "Previous month" at bounding box center [386, 131] width 3 height 5
click at [311, 178] on button "4" at bounding box center [310, 179] width 14 height 14
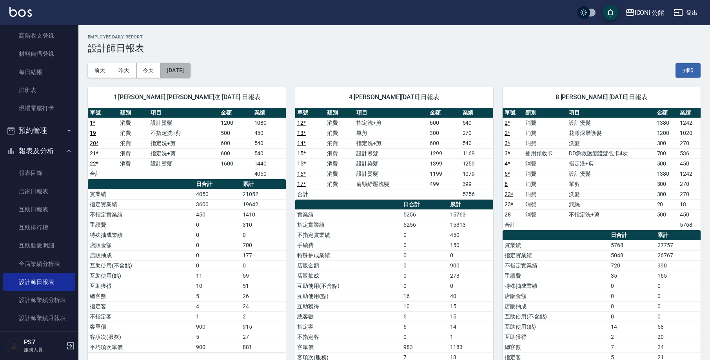
click at [181, 72] on button "[DATE]" at bounding box center [175, 70] width 30 height 15
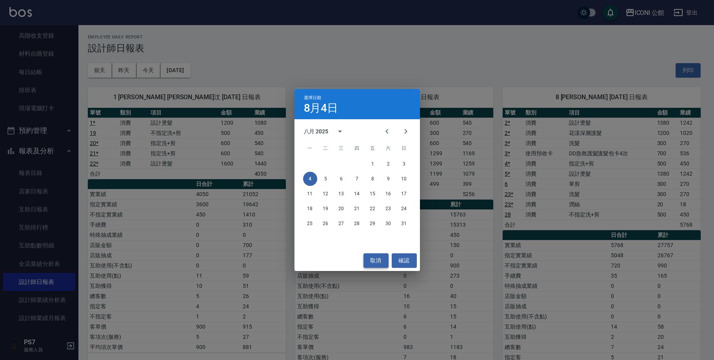
click at [375, 254] on button "取消" at bounding box center [375, 260] width 25 height 15
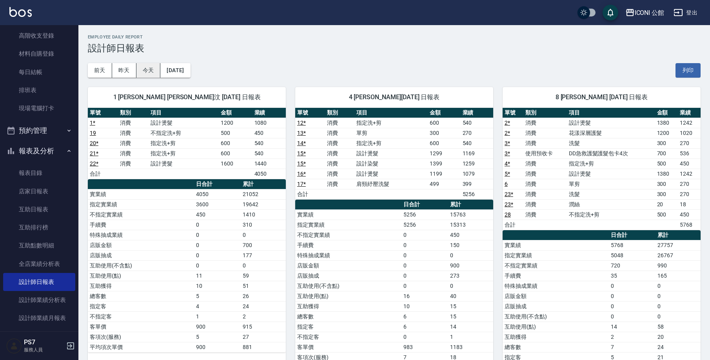
click at [144, 75] on button "今天" at bounding box center [148, 70] width 24 height 15
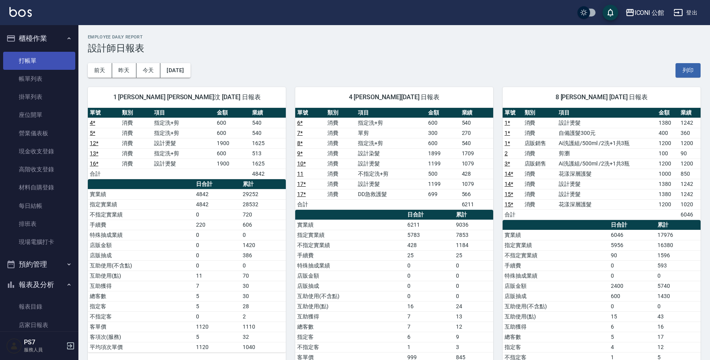
click at [33, 60] on link "打帳單" at bounding box center [39, 61] width 72 height 18
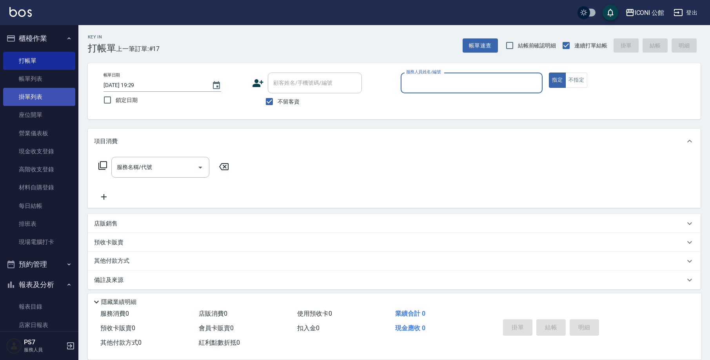
click at [29, 88] on link "掛單列表" at bounding box center [39, 97] width 72 height 18
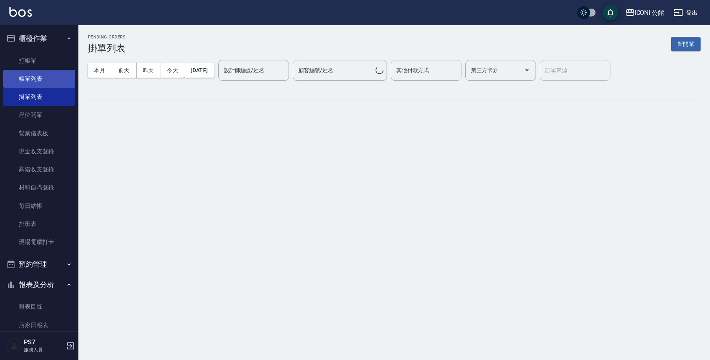
click at [28, 83] on link "帳單列表" at bounding box center [39, 79] width 72 height 18
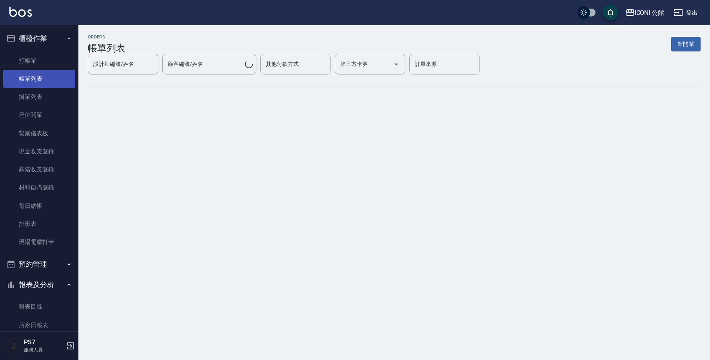
click at [28, 83] on link "帳單列表" at bounding box center [39, 79] width 72 height 18
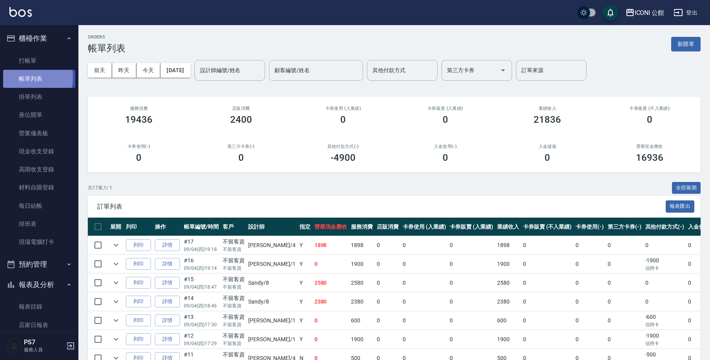
click at [24, 77] on link "帳單列表" at bounding box center [39, 79] width 72 height 18
click at [213, 78] on div "設計師編號/姓名" at bounding box center [229, 70] width 71 height 21
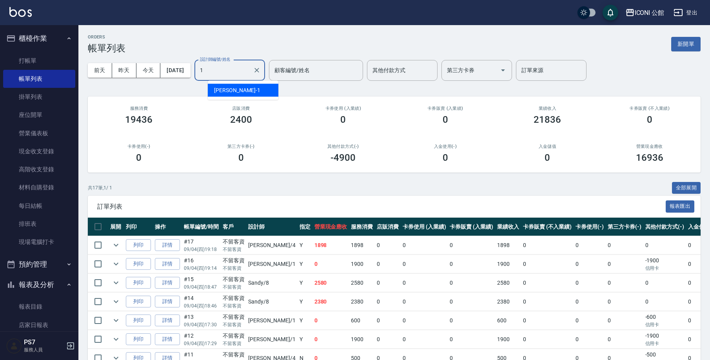
type input "[PERSON_NAME]-1"
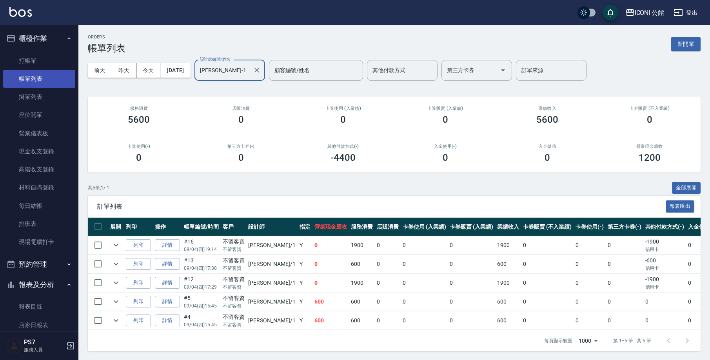
click at [29, 71] on link "帳單列表" at bounding box center [39, 79] width 72 height 18
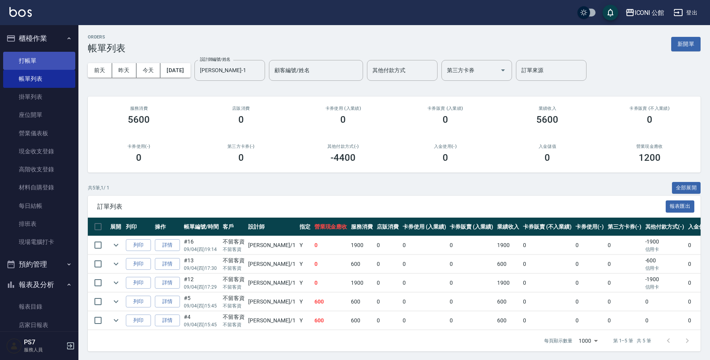
click at [29, 68] on ul "打帳單 帳單列表 掛單列表 座位開單 營業儀表板 現金收支登錄 高階收支登錄 材料自購登錄 每日結帳 排班表 現場電腦打卡" at bounding box center [39, 152] width 72 height 206
click at [30, 66] on link "打帳單" at bounding box center [39, 61] width 72 height 18
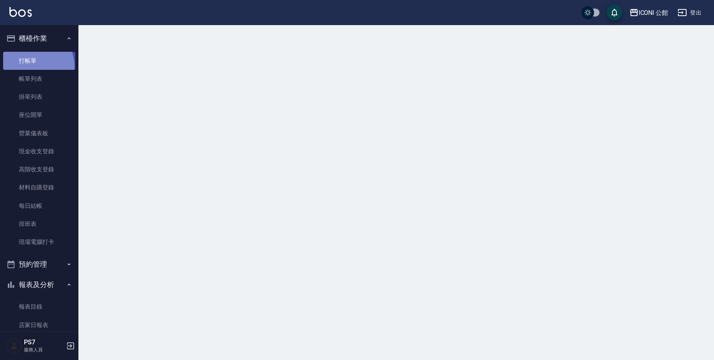
click at [30, 66] on link "打帳單" at bounding box center [39, 61] width 72 height 18
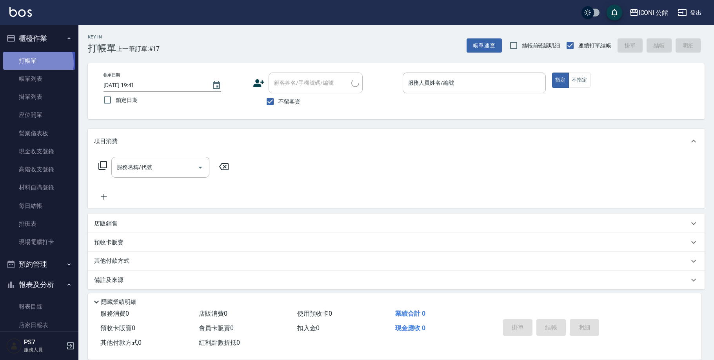
click at [31, 63] on link "打帳單" at bounding box center [39, 61] width 72 height 18
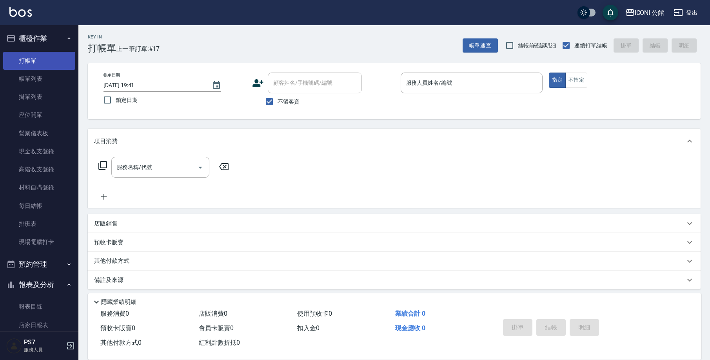
click at [37, 60] on link "打帳單" at bounding box center [39, 61] width 72 height 18
click at [462, 85] on input "服務人員姓名/編號" at bounding box center [471, 83] width 135 height 14
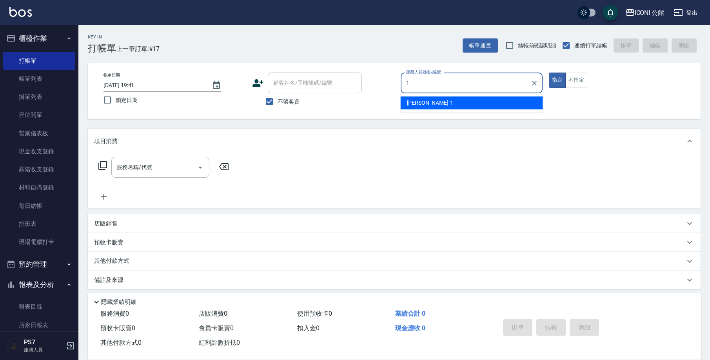
type input "[PERSON_NAME]-1"
type button "true"
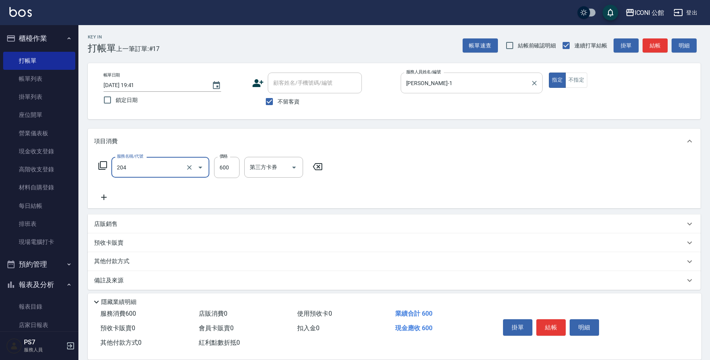
type input "指定洗+剪(204)"
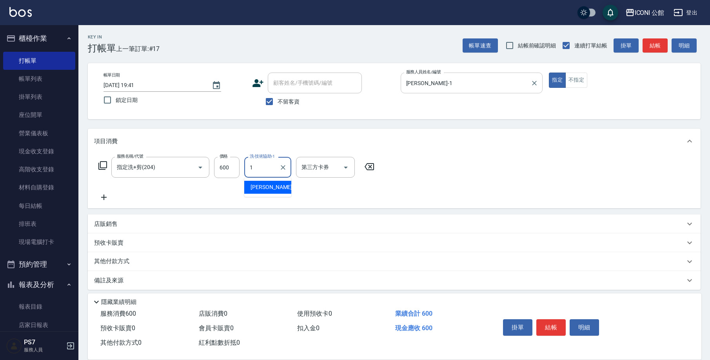
type input "[PERSON_NAME]-1"
click at [127, 263] on p "其他付款方式" at bounding box center [113, 261] width 39 height 9
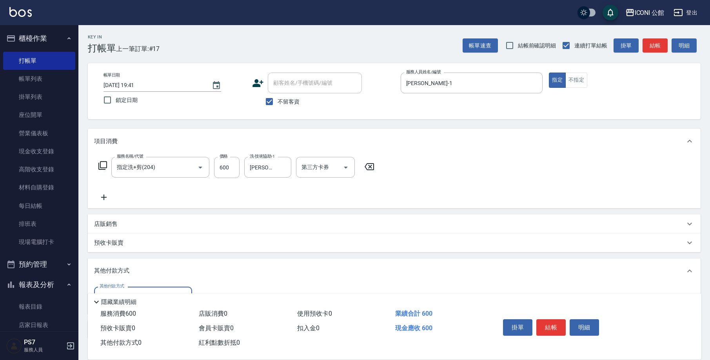
scroll to position [53, 0]
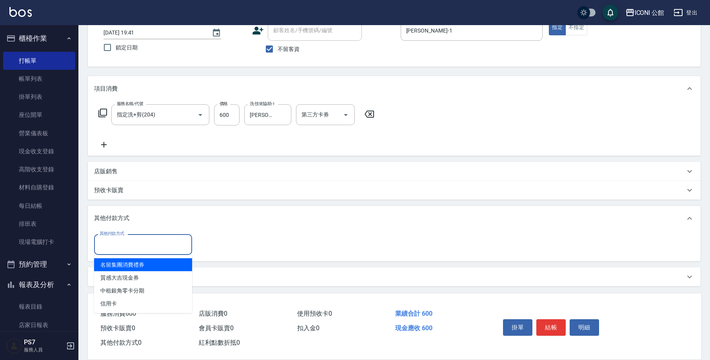
click at [125, 250] on input "其他付款方式" at bounding box center [143, 245] width 91 height 14
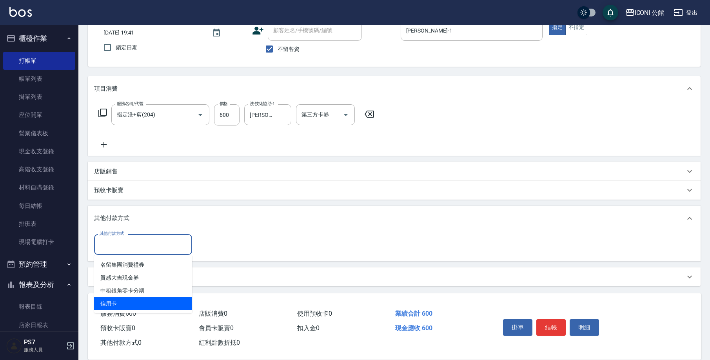
click at [120, 306] on span "信用卡" at bounding box center [143, 303] width 98 height 13
type input "信用卡"
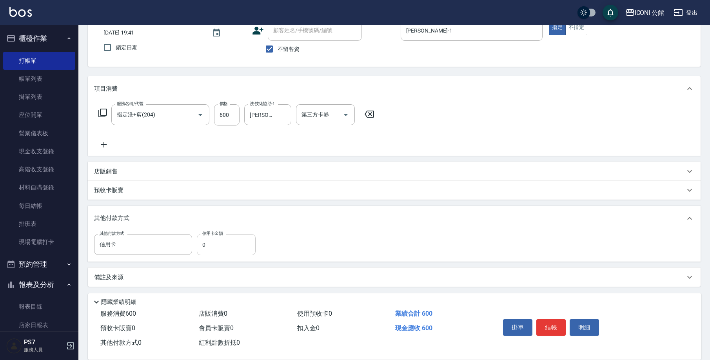
drag, startPoint x: 206, startPoint y: 265, endPoint x: 210, endPoint y: 249, distance: 16.9
click at [206, 265] on div "項目消費 服務名稱/代號 指定洗+剪(204) 服務名稱/代號 價格 600 價格 洗-技術協助-1 [PERSON_NAME]-1 洗-技術協助-1 第三方…" at bounding box center [394, 181] width 613 height 210
click at [210, 248] on input "0" at bounding box center [226, 244] width 59 height 21
type input "600"
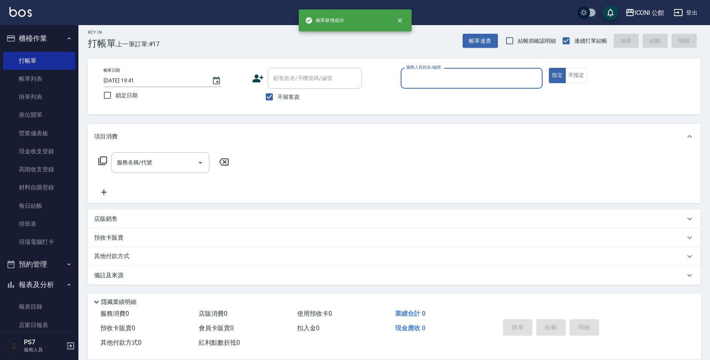
scroll to position [5, 0]
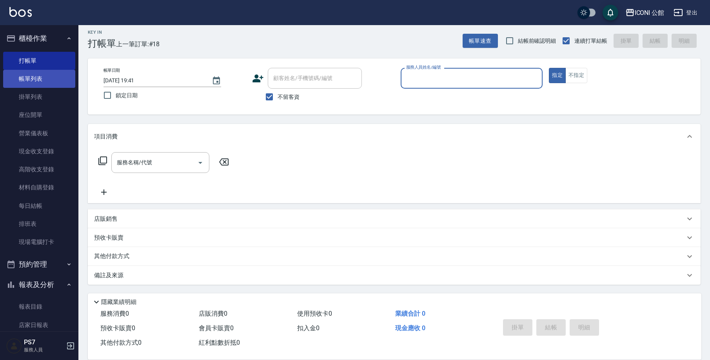
click at [55, 82] on link "帳單列表" at bounding box center [39, 79] width 72 height 18
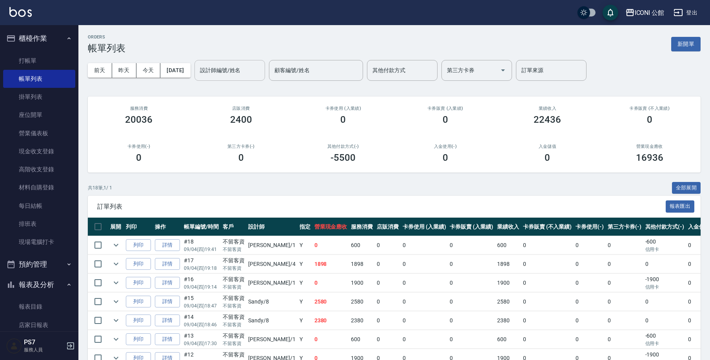
click at [212, 70] on input "設計師編號/姓名" at bounding box center [229, 70] width 63 height 14
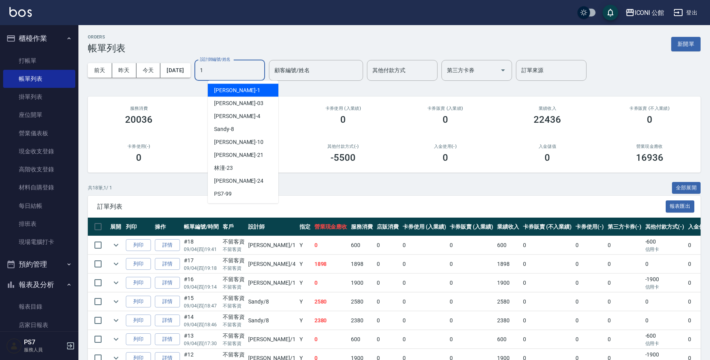
type input "[PERSON_NAME]-1"
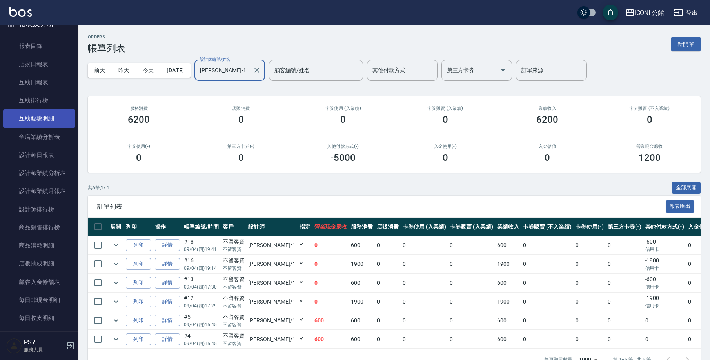
scroll to position [25, 0]
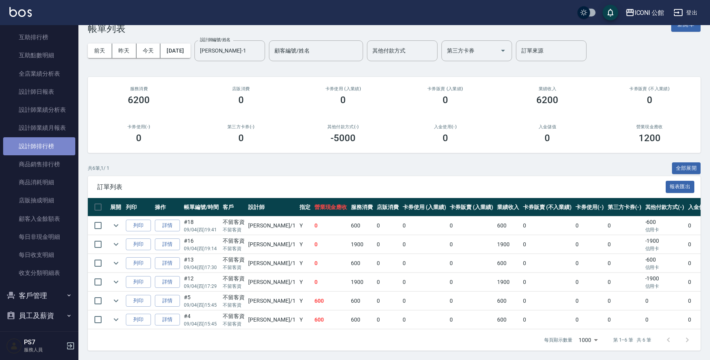
click at [51, 144] on link "設計師排行榜" at bounding box center [39, 146] width 72 height 18
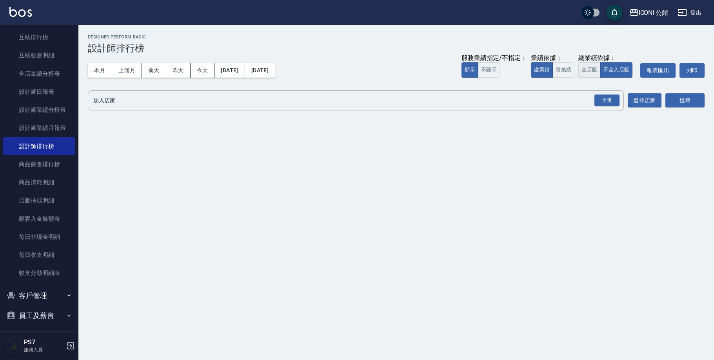
click at [588, 67] on button "含店販" at bounding box center [589, 69] width 22 height 15
click at [617, 106] on div "全選" at bounding box center [606, 100] width 25 height 12
click at [615, 105] on div "全選" at bounding box center [606, 101] width 25 height 12
click at [689, 102] on button "搜尋" at bounding box center [684, 101] width 39 height 15
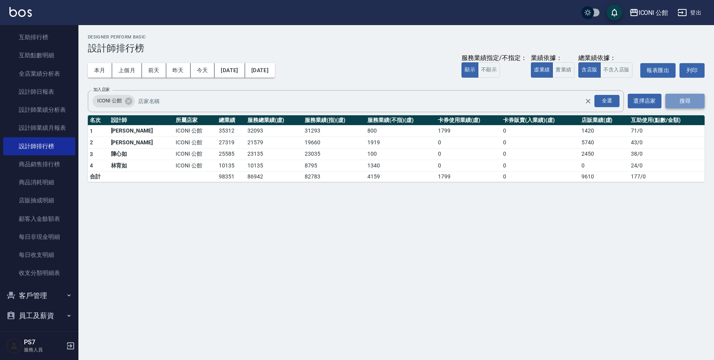
click at [689, 102] on button "搜尋" at bounding box center [684, 101] width 39 height 15
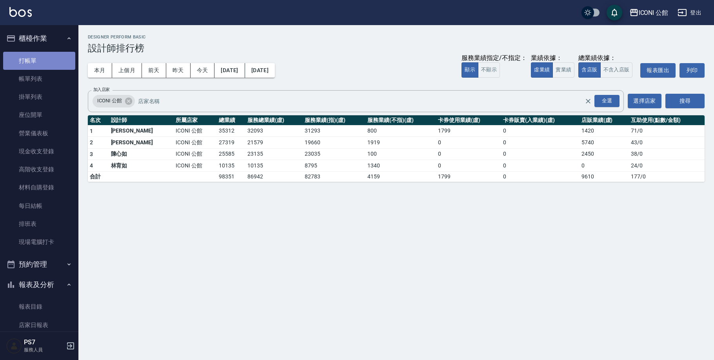
click at [53, 58] on link "打帳單" at bounding box center [39, 61] width 72 height 18
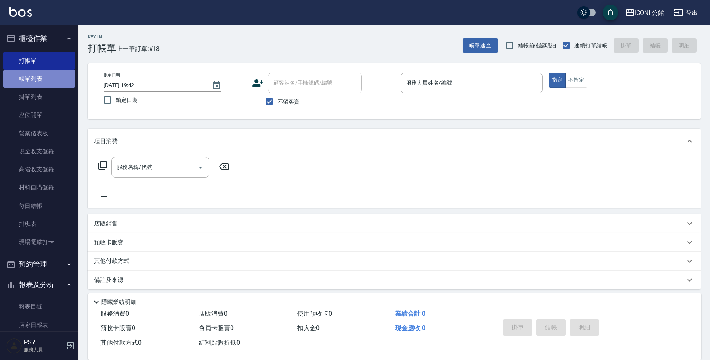
click at [59, 77] on link "帳單列表" at bounding box center [39, 79] width 72 height 18
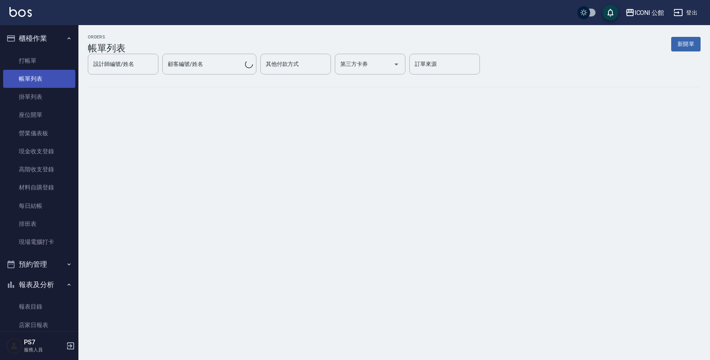
click at [59, 77] on link "帳單列表" at bounding box center [39, 79] width 72 height 18
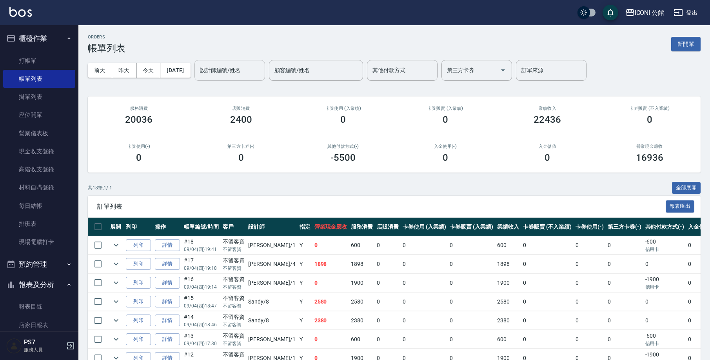
click at [223, 64] on div "設計師編號/姓名 設計師編號/姓名" at bounding box center [229, 70] width 71 height 21
type input "Sandy-8"
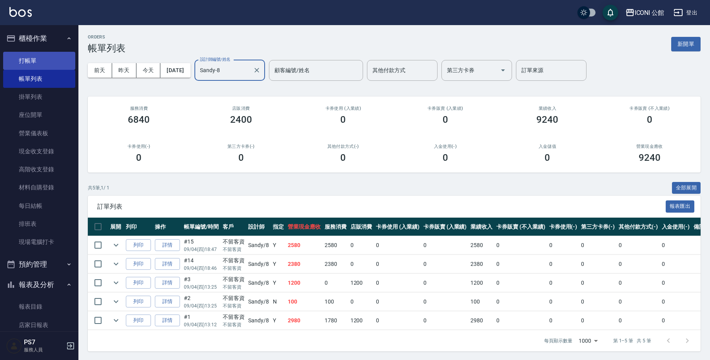
click at [49, 60] on link "打帳單" at bounding box center [39, 61] width 72 height 18
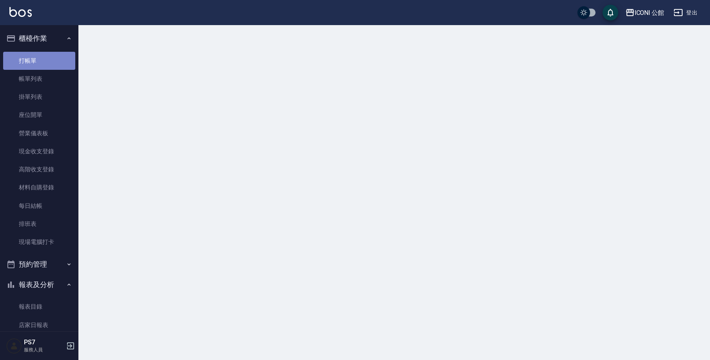
click at [49, 60] on link "打帳單" at bounding box center [39, 61] width 72 height 18
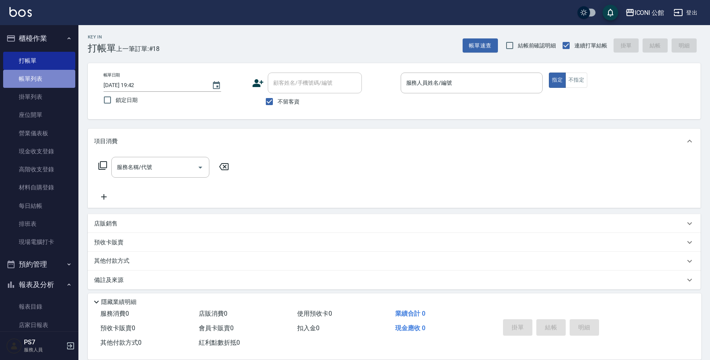
click at [43, 77] on link "帳單列表" at bounding box center [39, 79] width 72 height 18
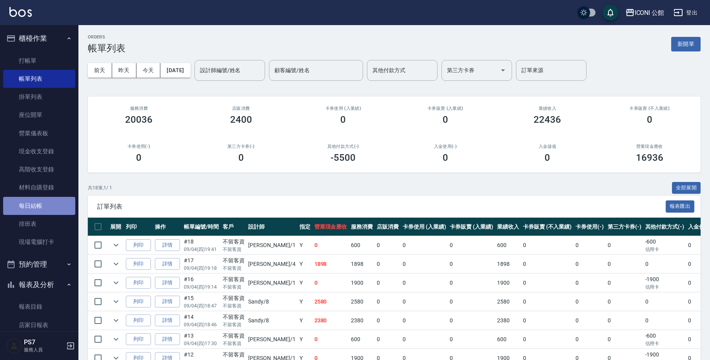
click at [43, 205] on link "每日結帳" at bounding box center [39, 206] width 72 height 18
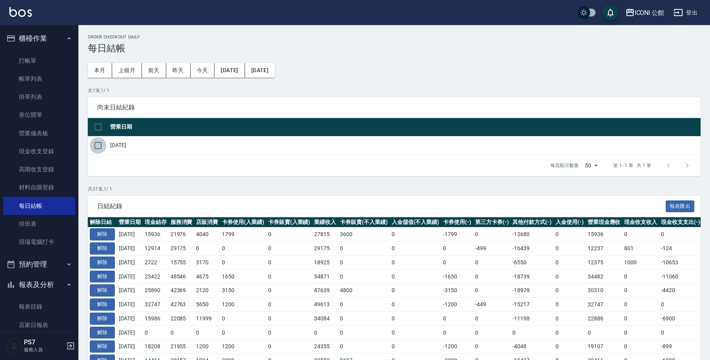
click at [98, 145] on input "checkbox" at bounding box center [98, 145] width 16 height 16
checkbox input "true"
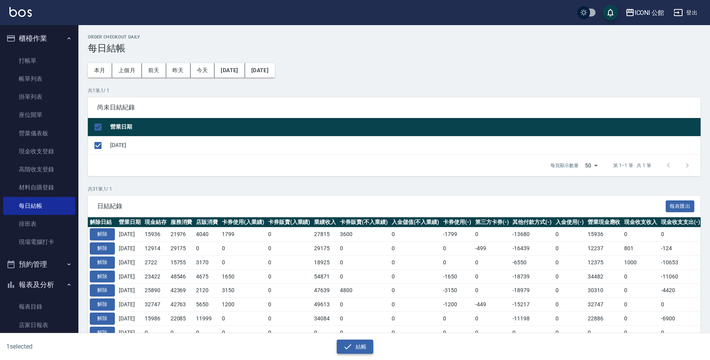
click at [368, 346] on button "結帳" at bounding box center [355, 346] width 36 height 15
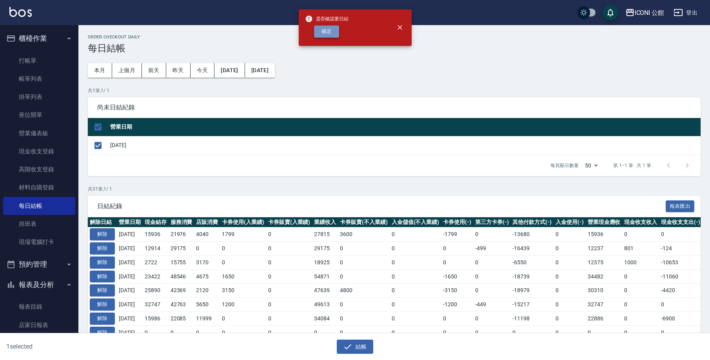
click at [335, 35] on button "確定" at bounding box center [326, 31] width 25 height 12
checkbox input "false"
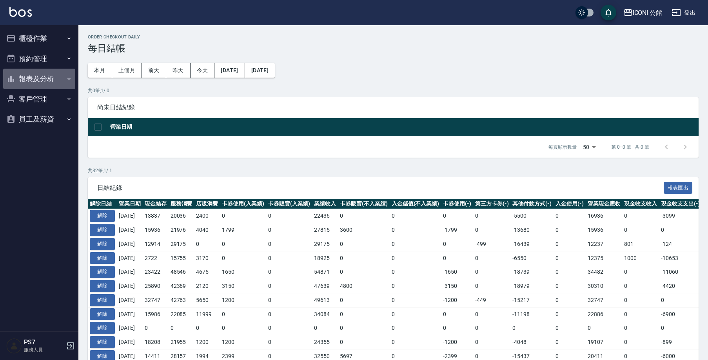
click at [35, 75] on button "報表及分析" at bounding box center [39, 79] width 72 height 20
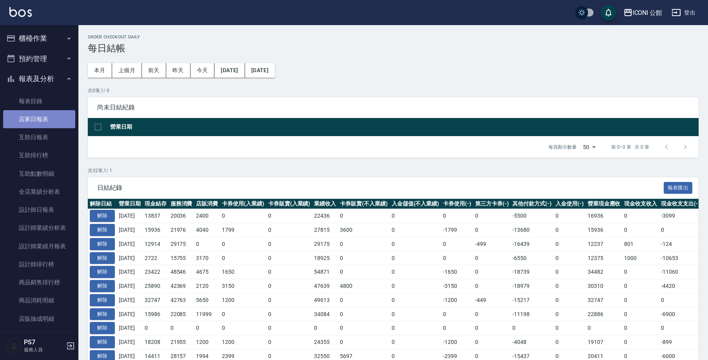
click at [57, 121] on link "店家日報表" at bounding box center [39, 119] width 72 height 18
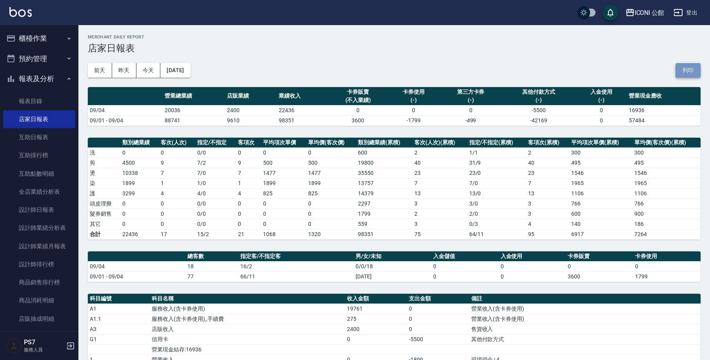
click at [694, 72] on button "列印" at bounding box center [687, 70] width 25 height 15
click at [65, 265] on link "設計師排行榜" at bounding box center [39, 264] width 72 height 18
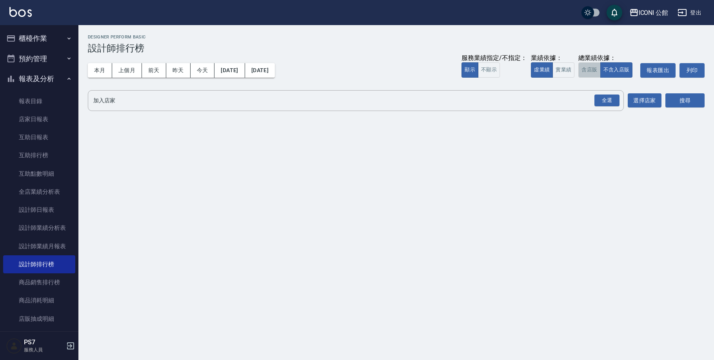
click at [585, 68] on button "含店販" at bounding box center [589, 69] width 22 height 15
click at [614, 105] on div "全選" at bounding box center [606, 100] width 25 height 12
click at [686, 101] on button "搜尋" at bounding box center [684, 101] width 39 height 15
